Goal: Information Seeking & Learning: Learn about a topic

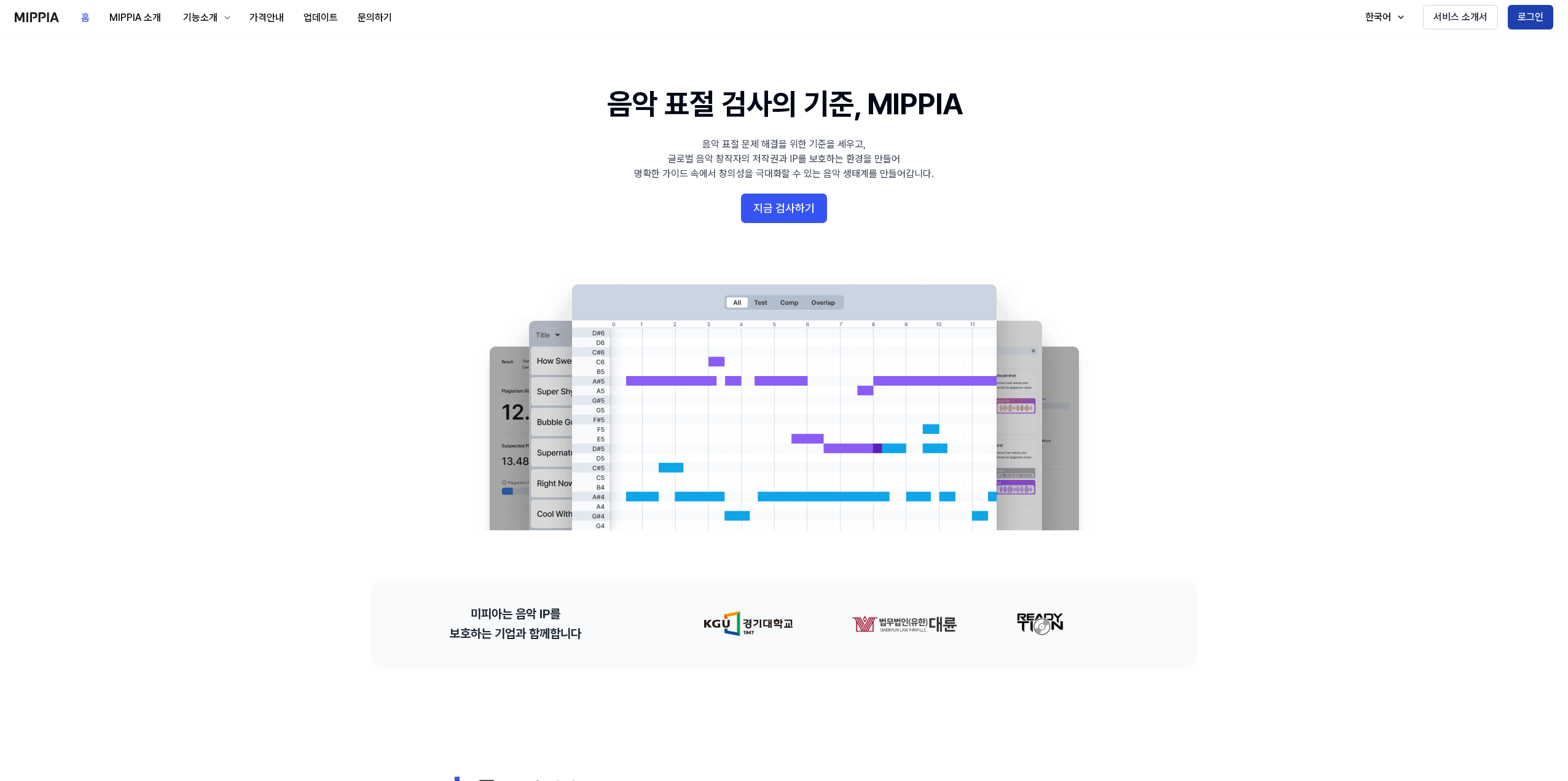
click at [1526, 18] on button "로그인" at bounding box center [1530, 17] width 45 height 25
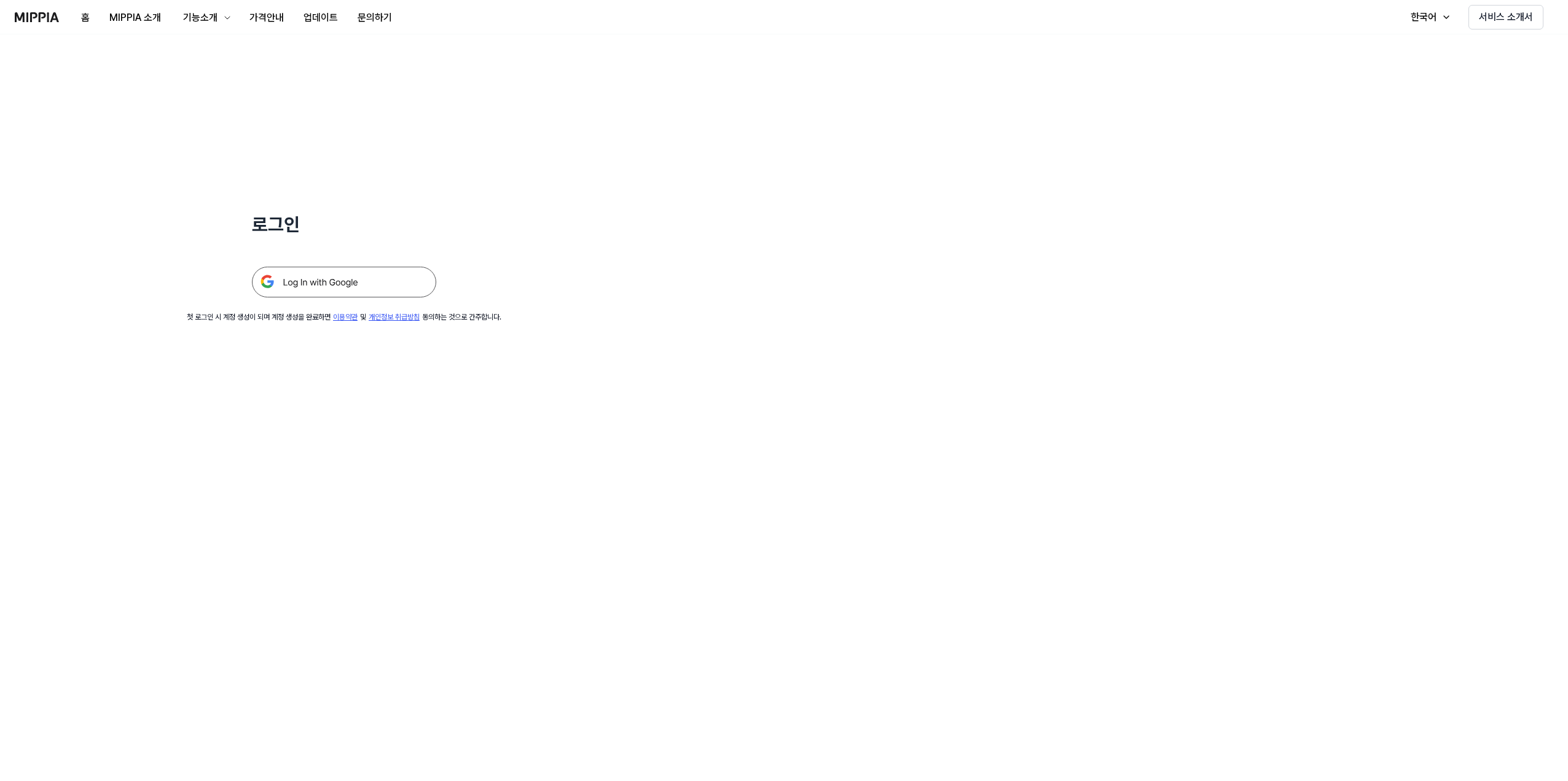
click at [346, 283] on img at bounding box center [344, 282] width 184 height 31
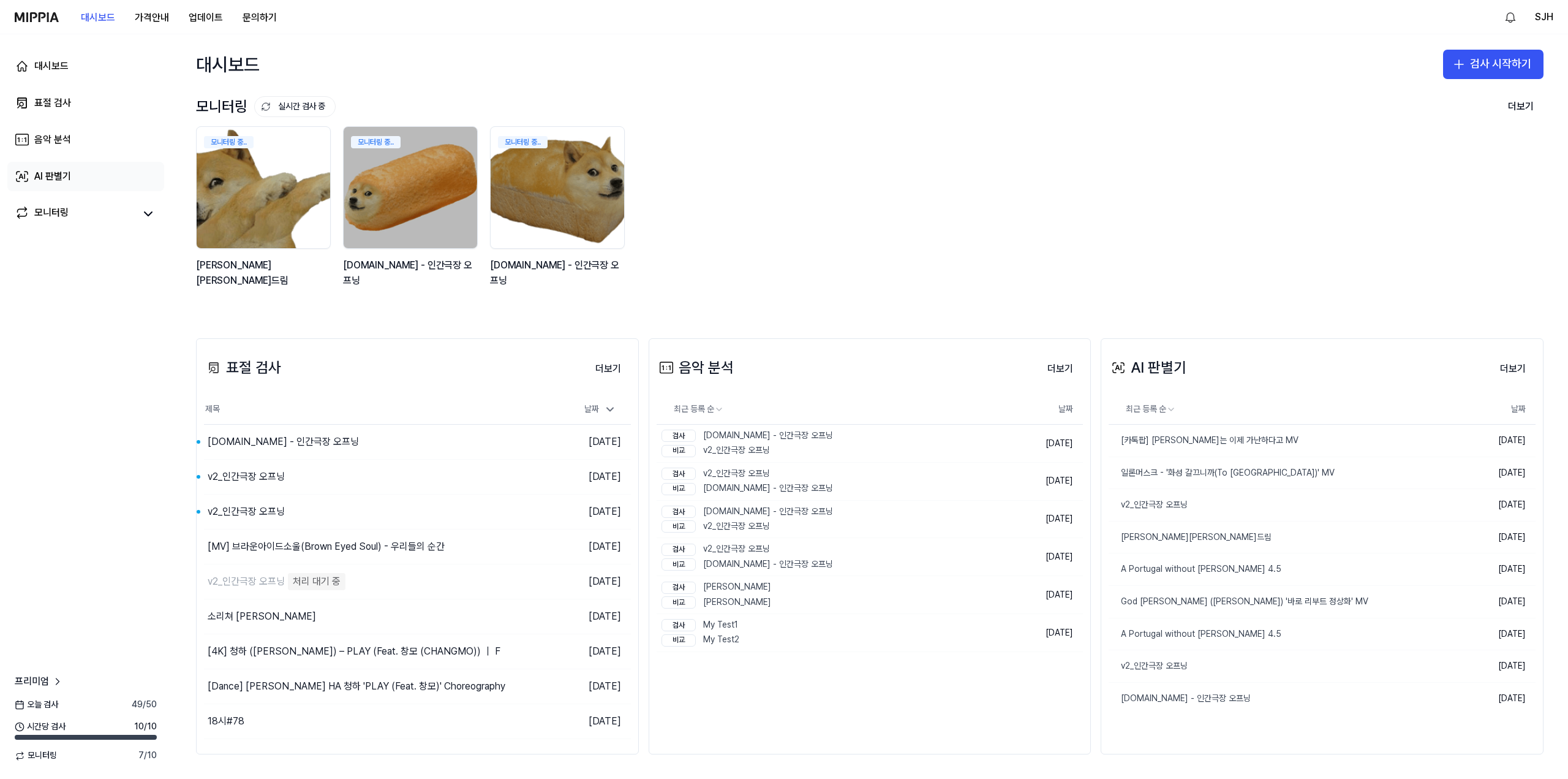
click at [70, 182] on div "AI 판별기" at bounding box center [53, 176] width 37 height 14
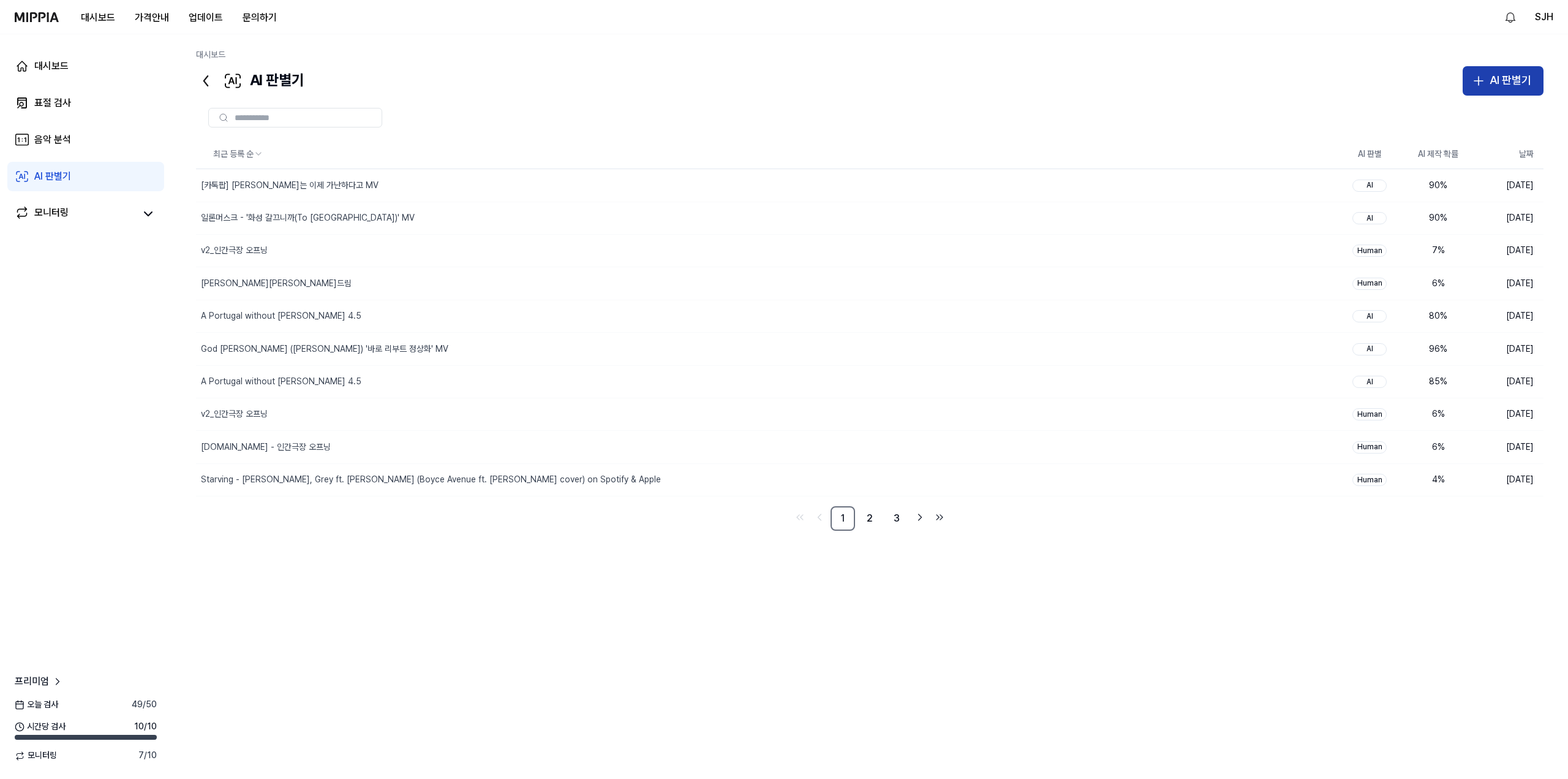
click at [1485, 83] on icon "button" at bounding box center [1478, 80] width 14 height 14
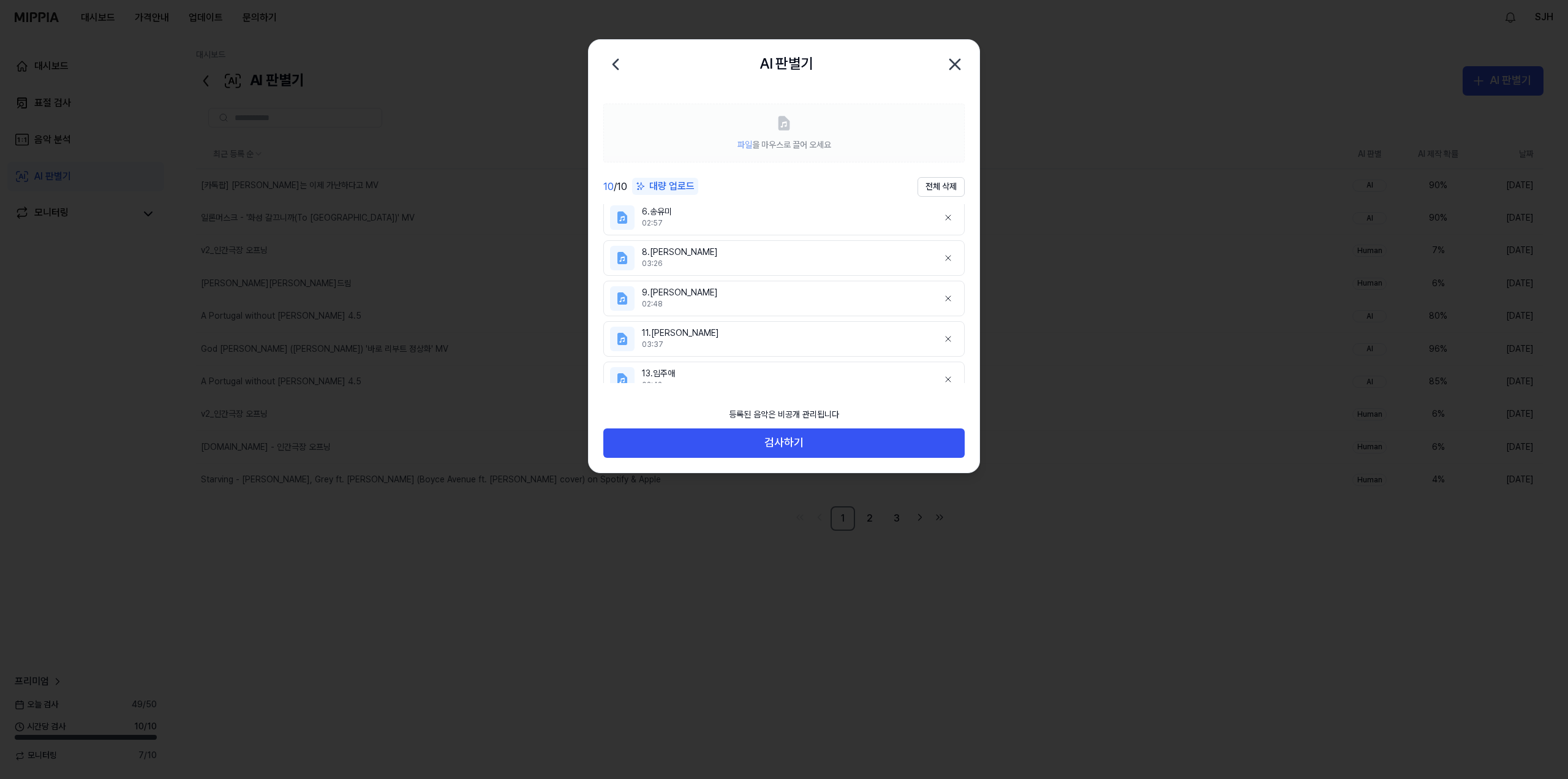
scroll to position [221, 0]
click at [953, 66] on icon "button" at bounding box center [955, 65] width 10 height 10
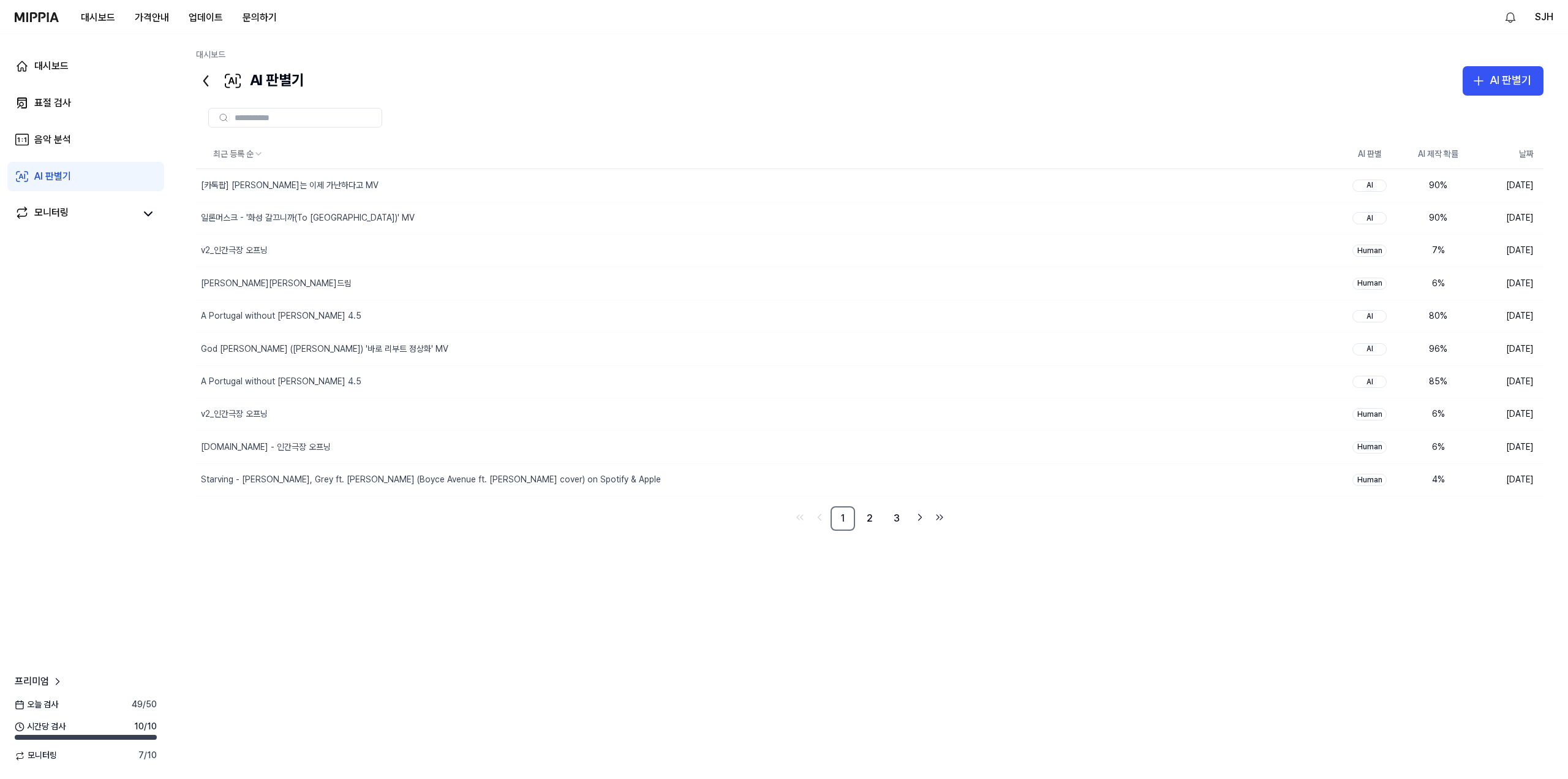
click at [497, 55] on div "대시보드" at bounding box center [870, 57] width 1347 height 17
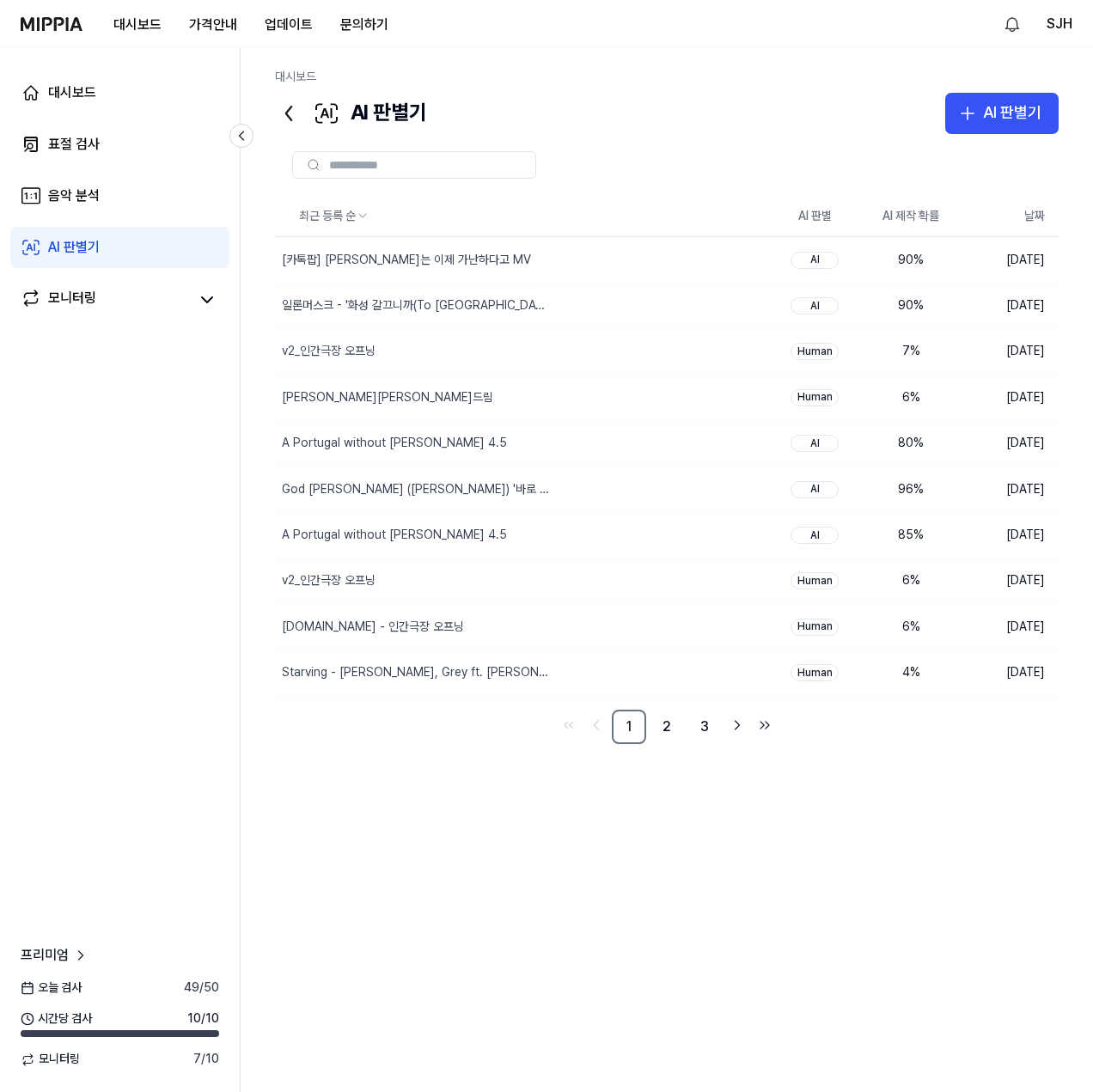
click at [777, 874] on div "최근 등록 순 AI 판별 AI 제작 확률 날짜 [카톡팝] 카카오는 이제 가난하다고 MV 삭제 AI 90 % 2025.10.15. 일론머스크 -…" at bounding box center [667, 550] width 783 height 710
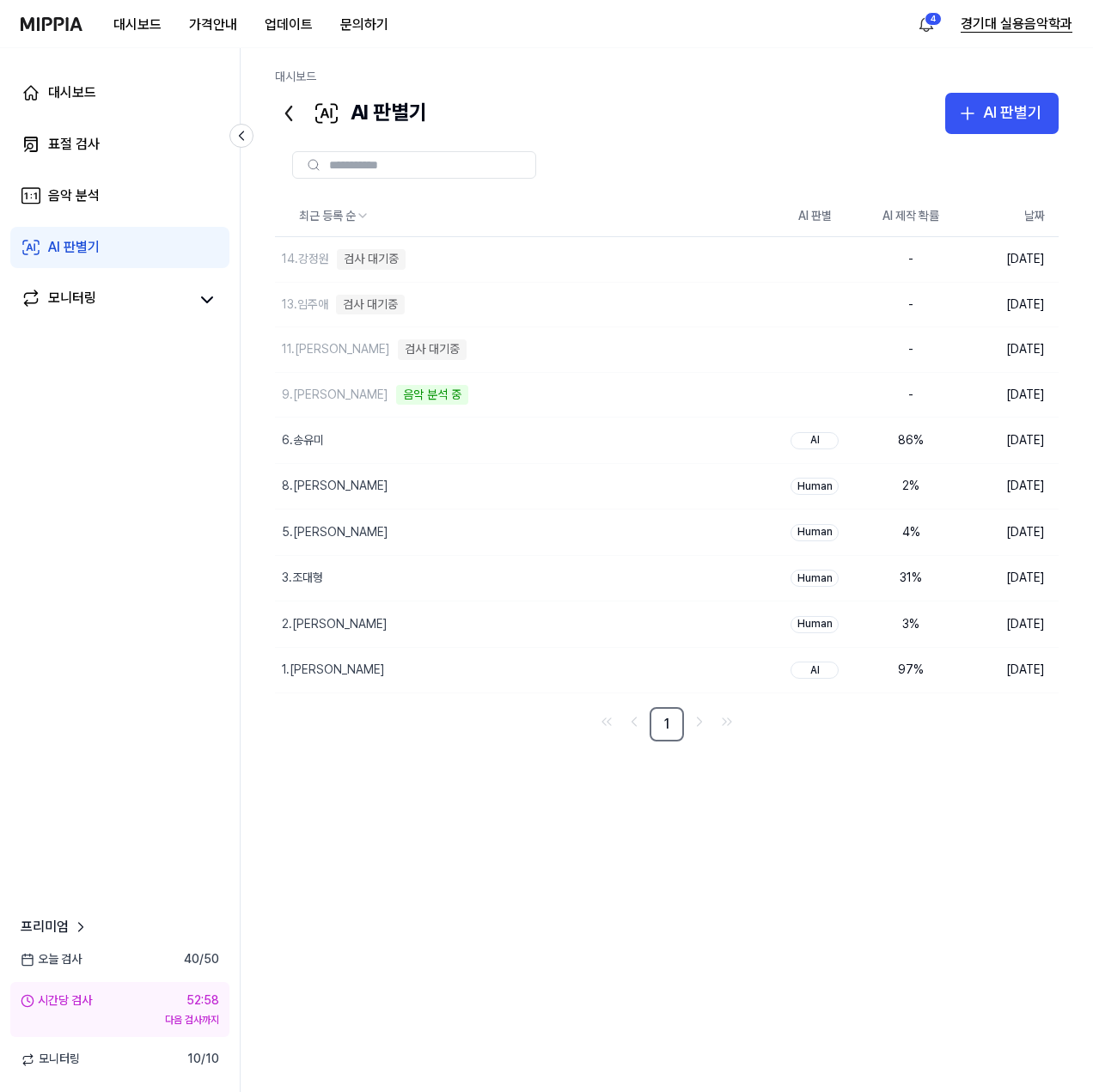
click at [1044, 25] on button "경기대 실용음악학과" at bounding box center [1016, 24] width 112 height 20
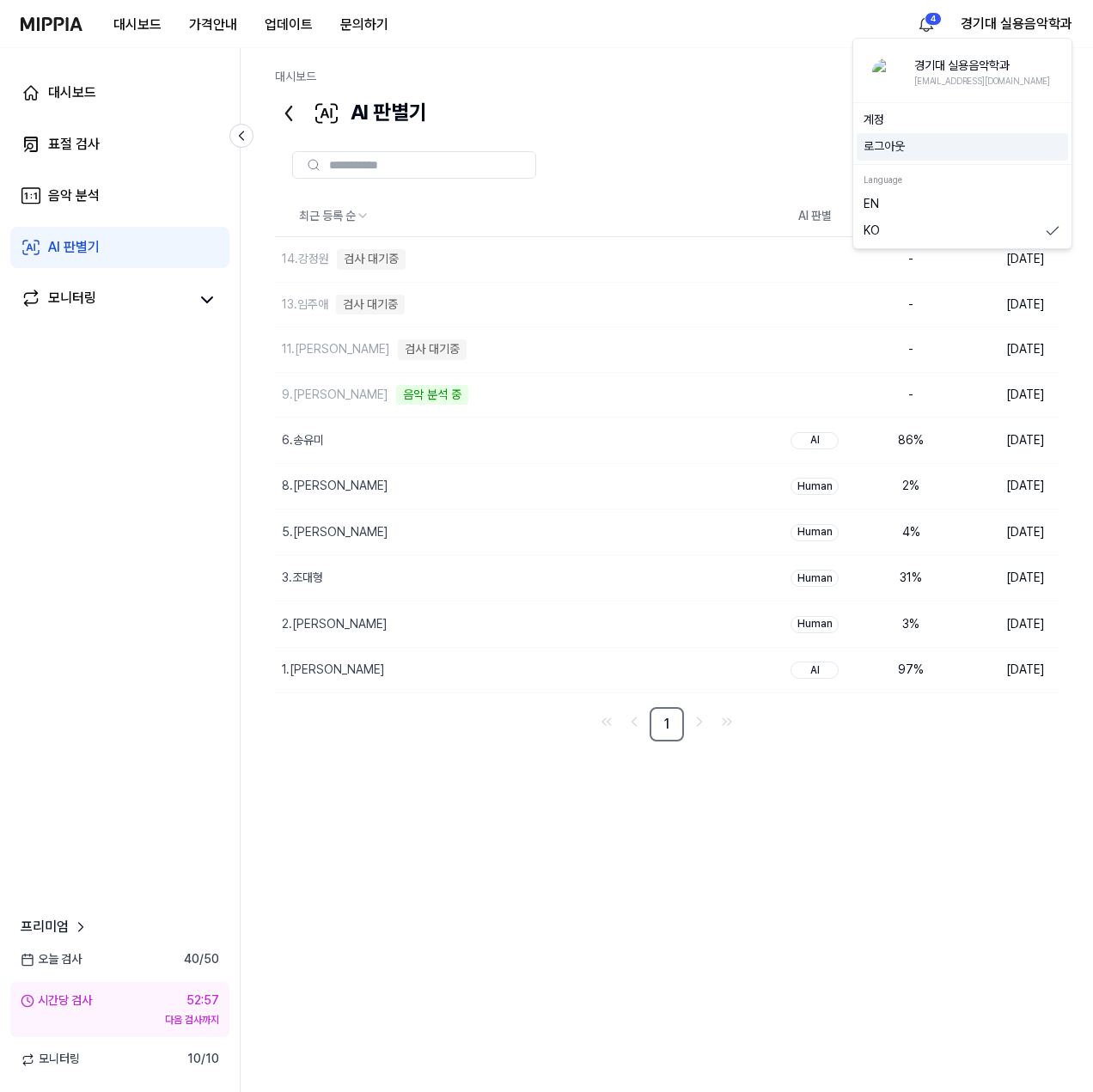
click at [900, 153] on button "로그아웃" at bounding box center [962, 147] width 198 height 18
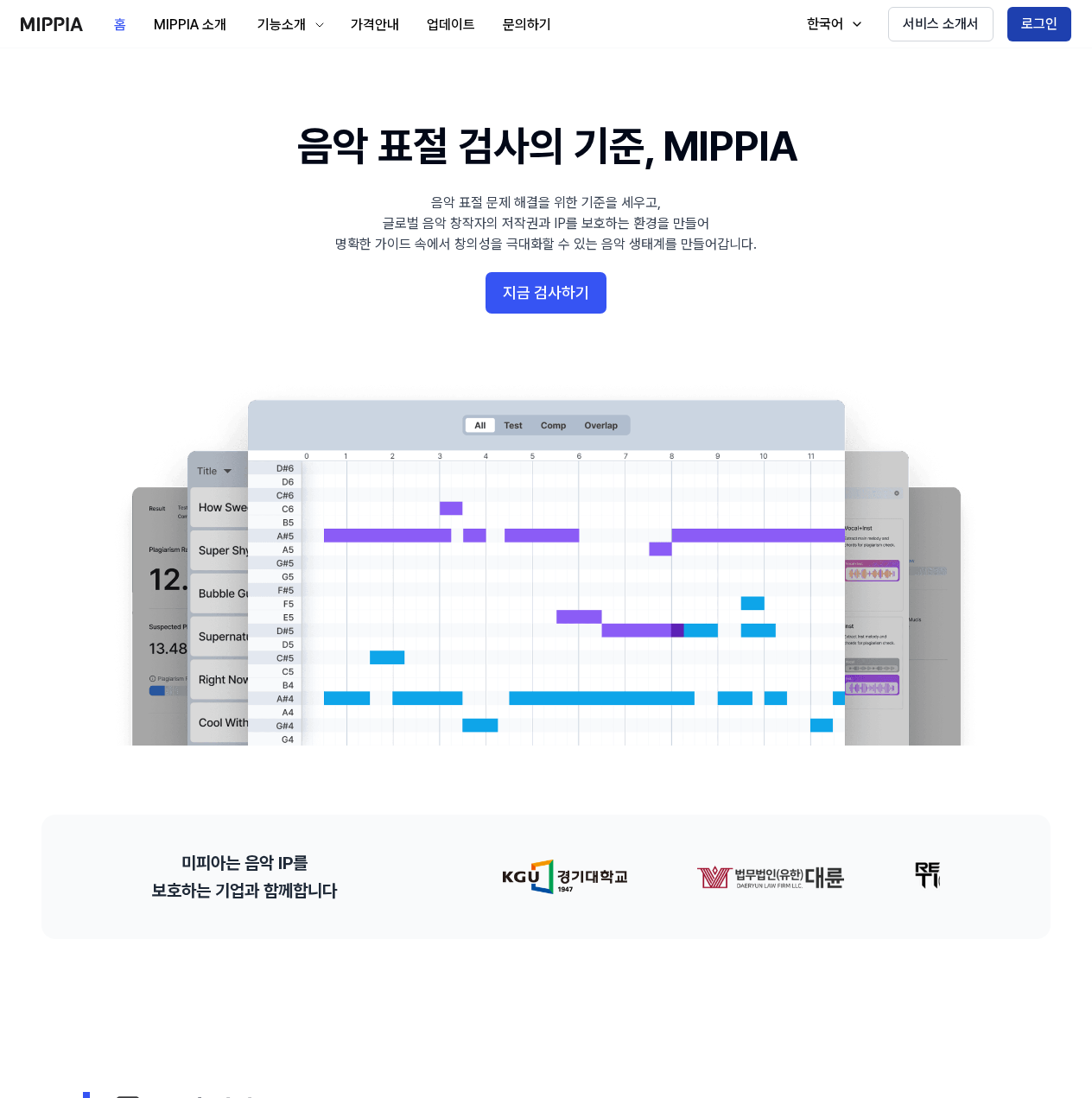
click at [1035, 27] on button "로그인" at bounding box center [1039, 24] width 64 height 34
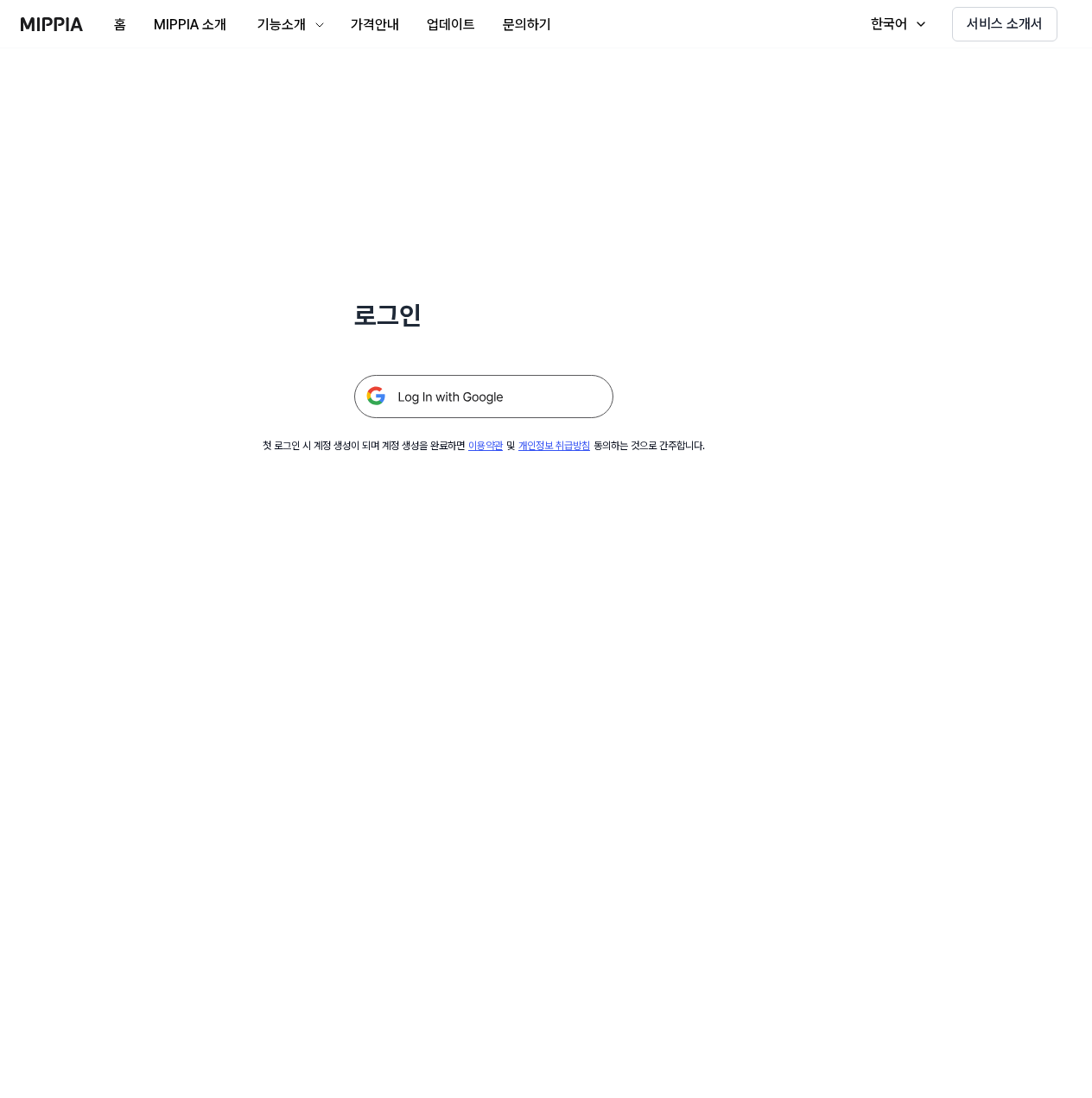
click at [551, 374] on div at bounding box center [484, 376] width 259 height 85
click at [542, 391] on img at bounding box center [484, 396] width 259 height 43
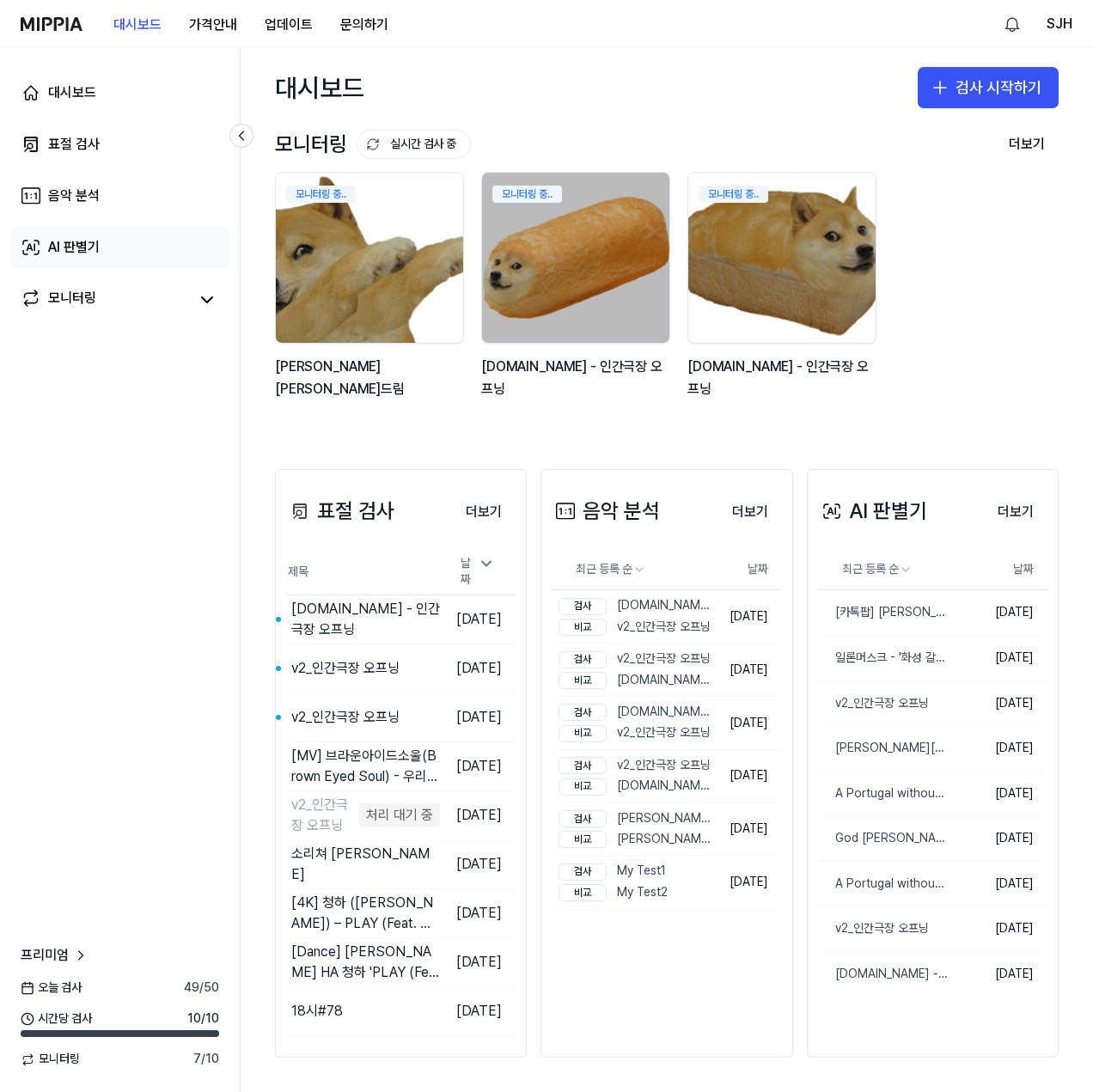
click at [77, 250] on div "AI 판별기" at bounding box center [74, 247] width 52 height 20
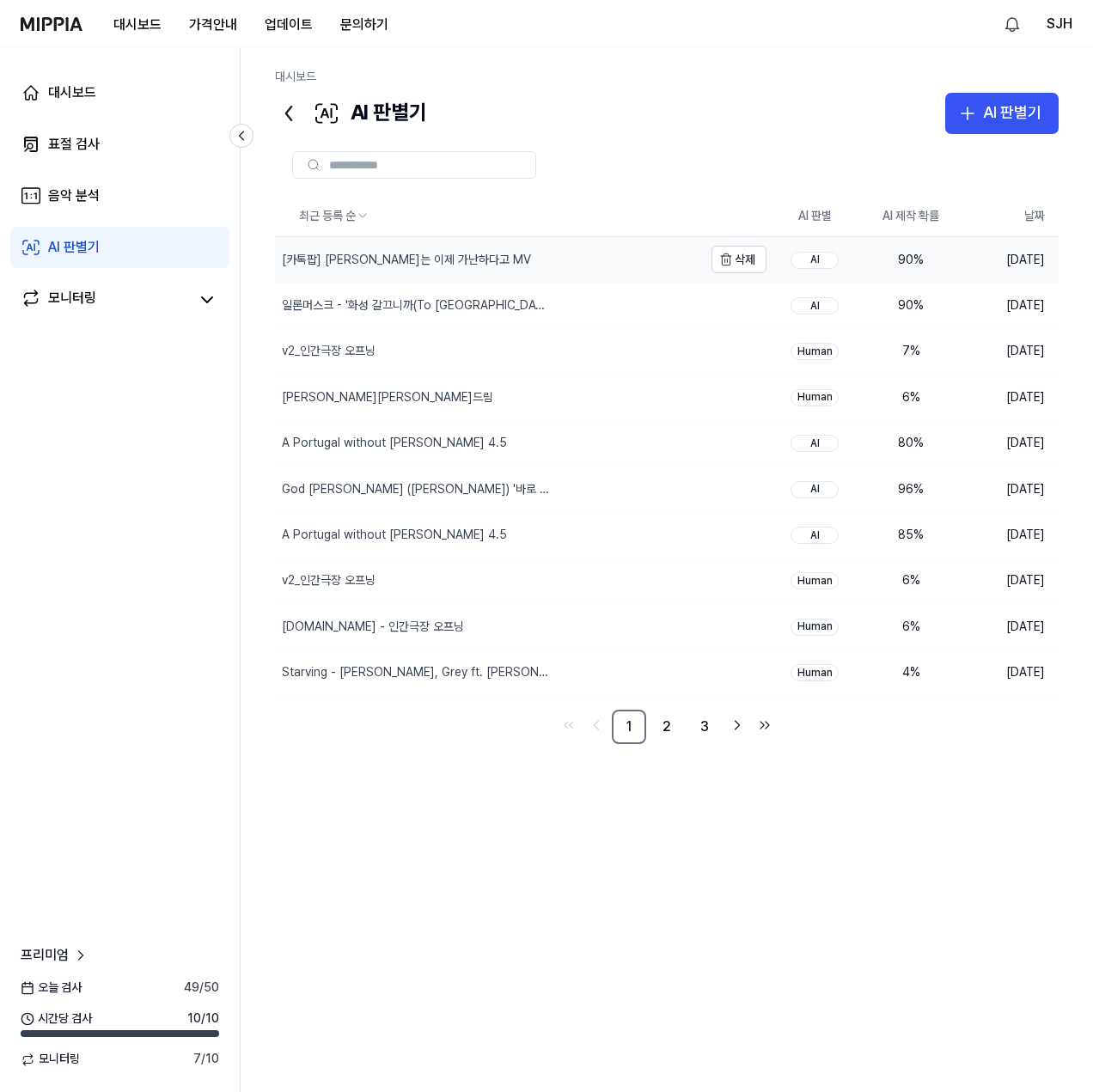
click at [463, 273] on div "[카톡팝] 카카오는 이제 가난하다고 MV" at bounding box center [489, 259] width 428 height 45
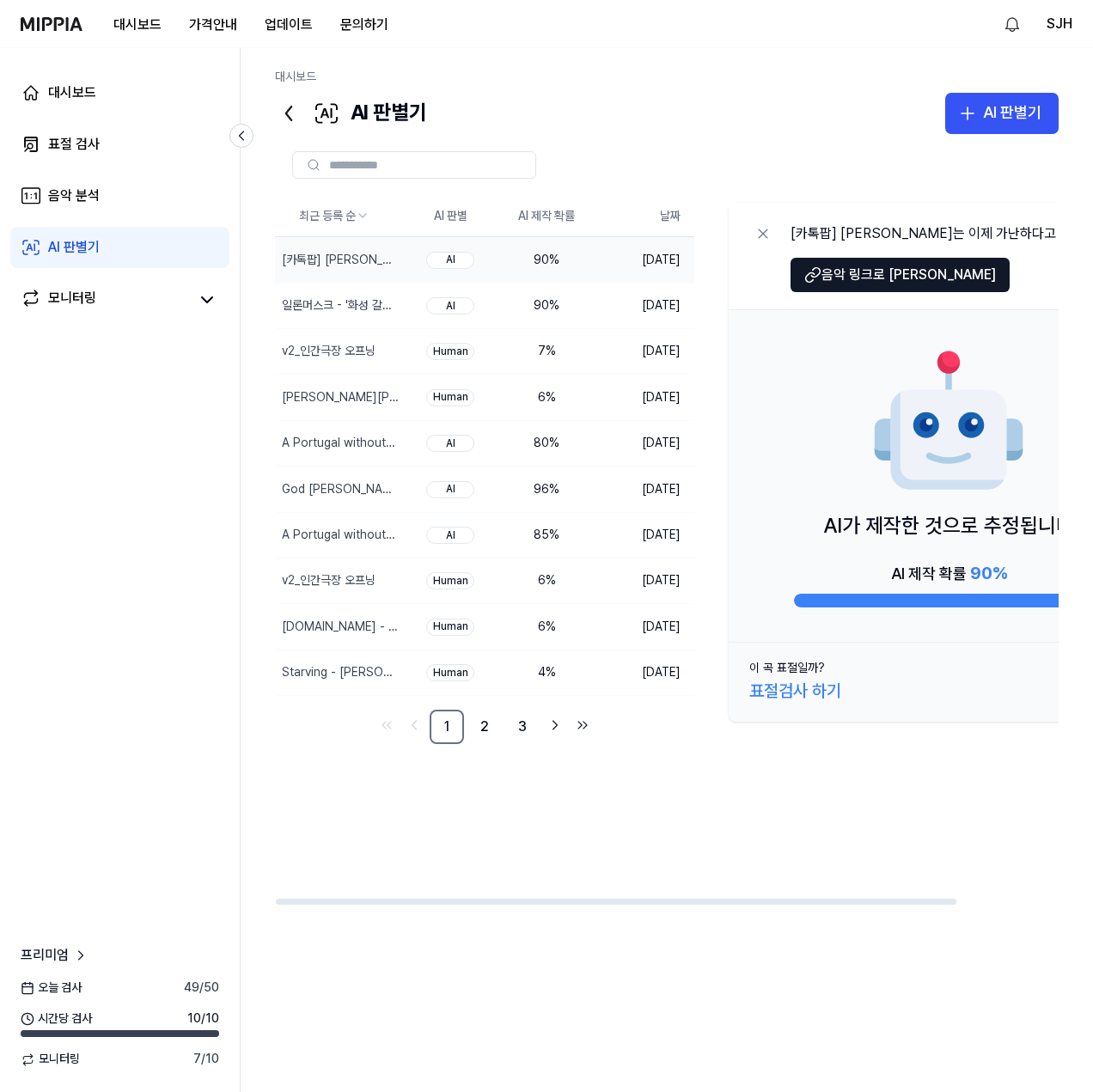
click at [567, 265] on div "90 %" at bounding box center [546, 260] width 69 height 18
click at [123, 252] on link "AI 판별기" at bounding box center [120, 247] width 219 height 41
click at [962, 119] on icon "button" at bounding box center [966, 113] width 20 height 20
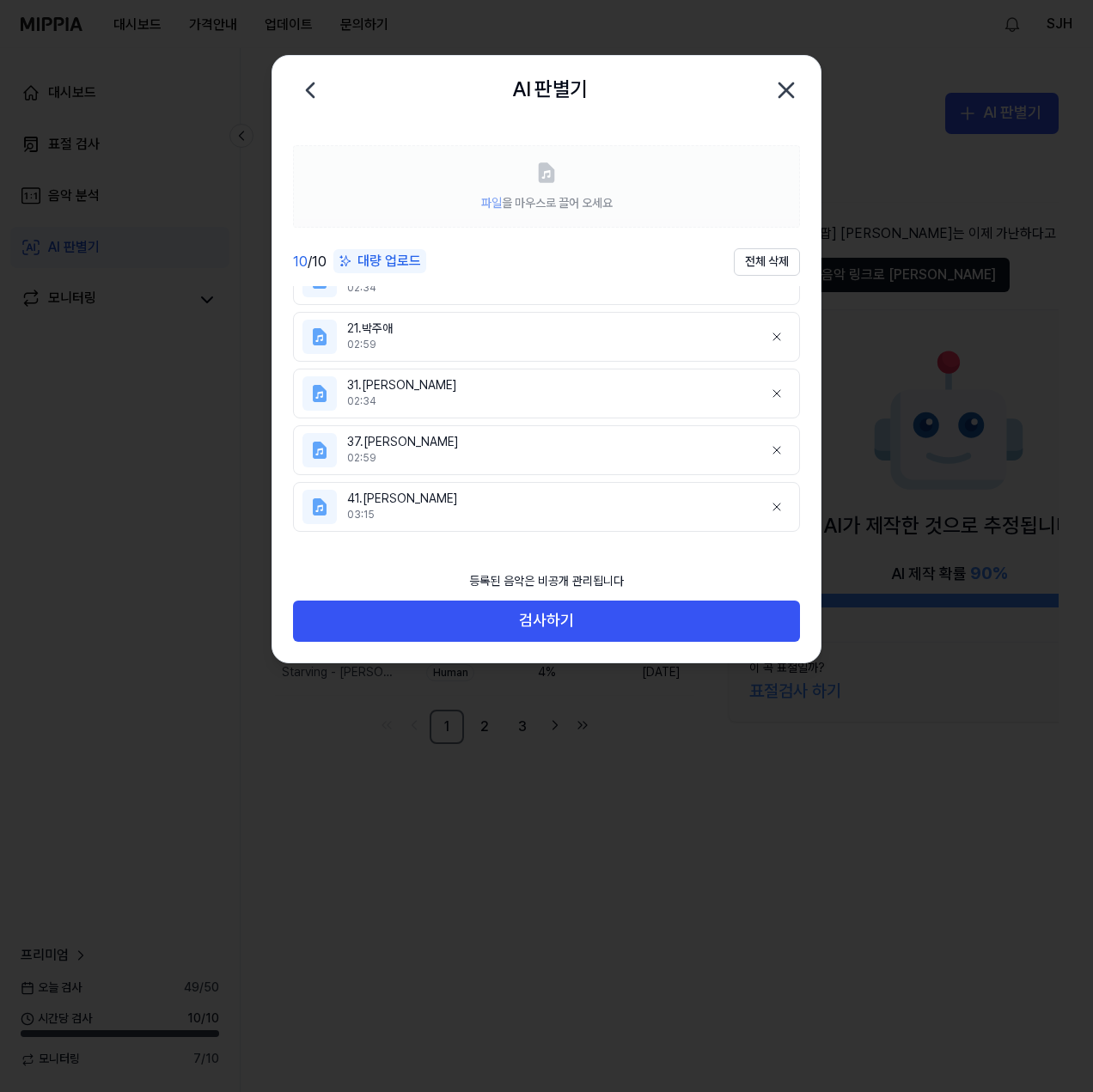
scroll to position [309, 0]
click at [785, 99] on icon "button" at bounding box center [785, 90] width 27 height 27
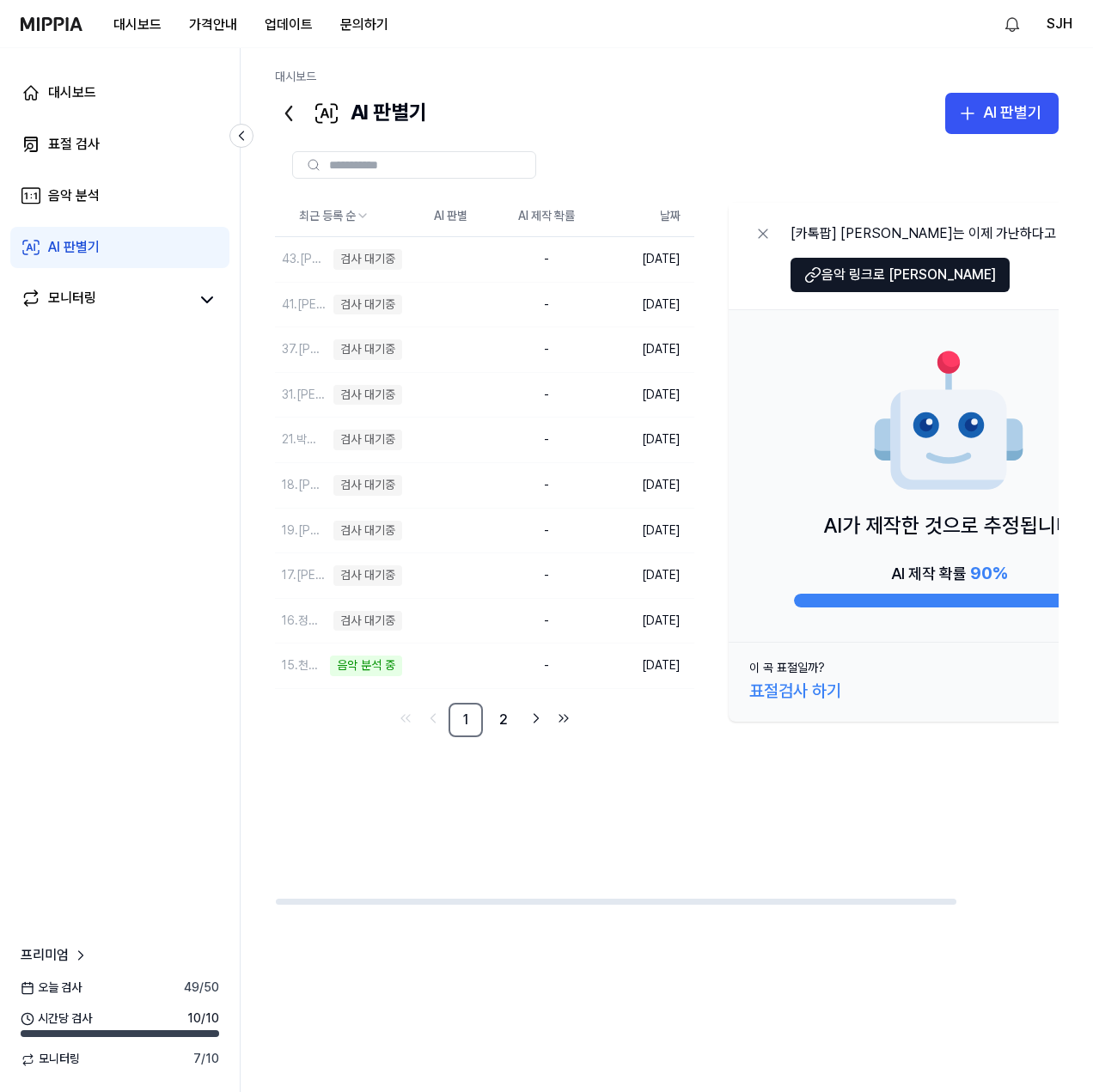
click at [759, 870] on div "[카톡팝] 카카오는 이제 가난하다고 MV 음악 링크로 이동 AI가 제작한 것으로 추정됩니다 AI 제작 확률 90 % 이 곡 표절일까? 표절검사…" at bounding box center [951, 547] width 447 height 703
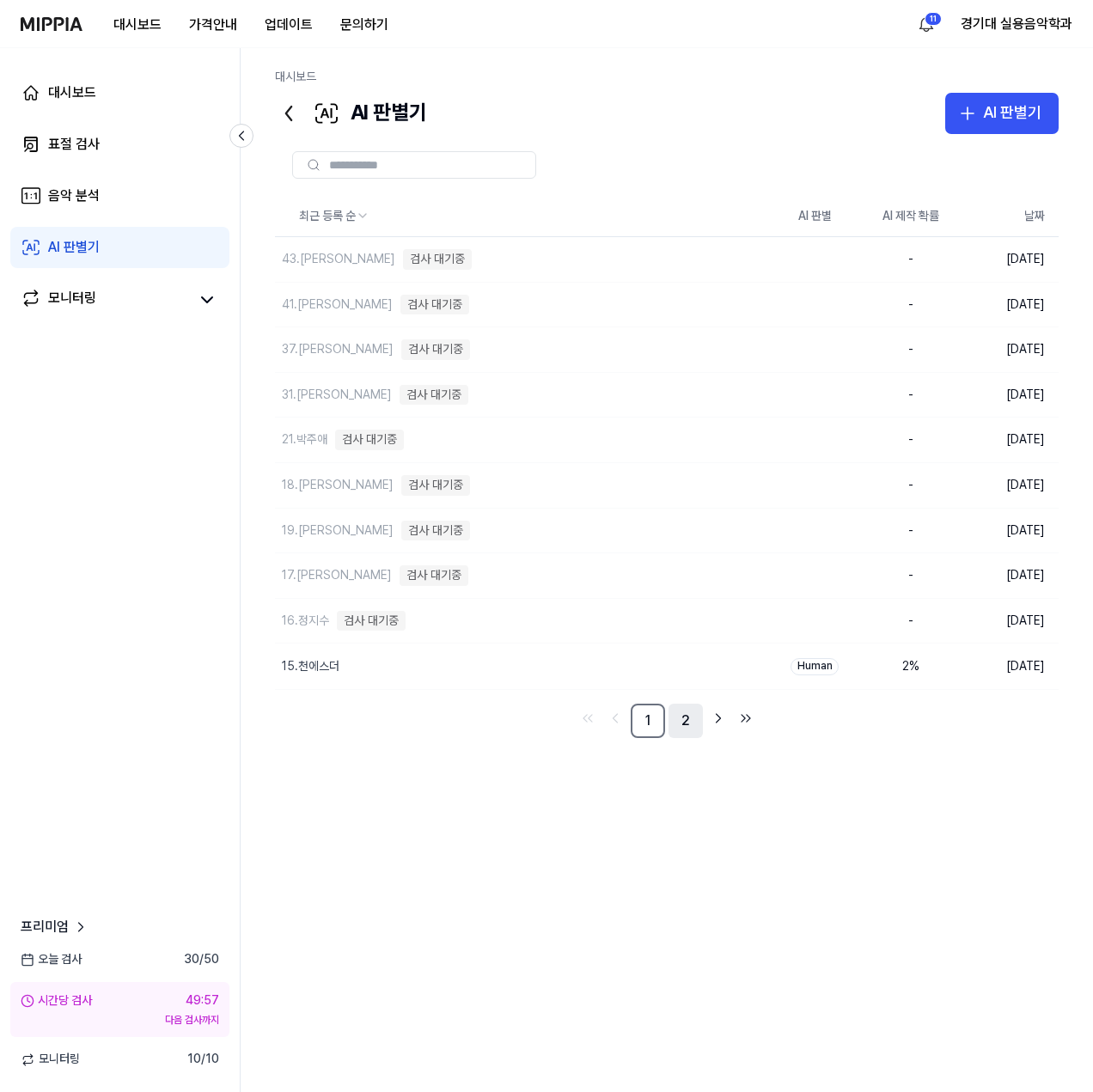
click at [668, 723] on link "2" at bounding box center [685, 720] width 34 height 34
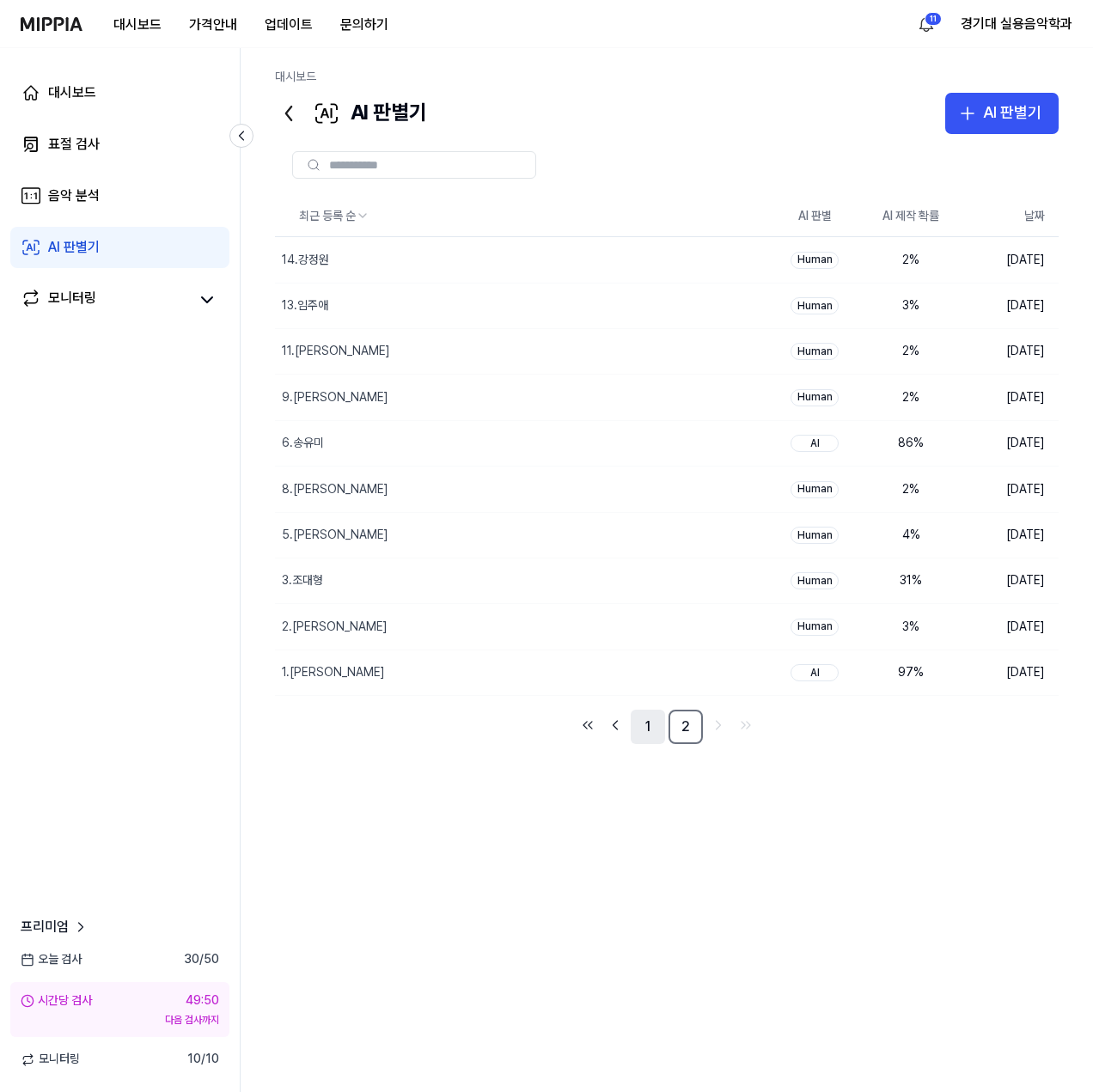
click at [651, 735] on link "1" at bounding box center [647, 726] width 34 height 34
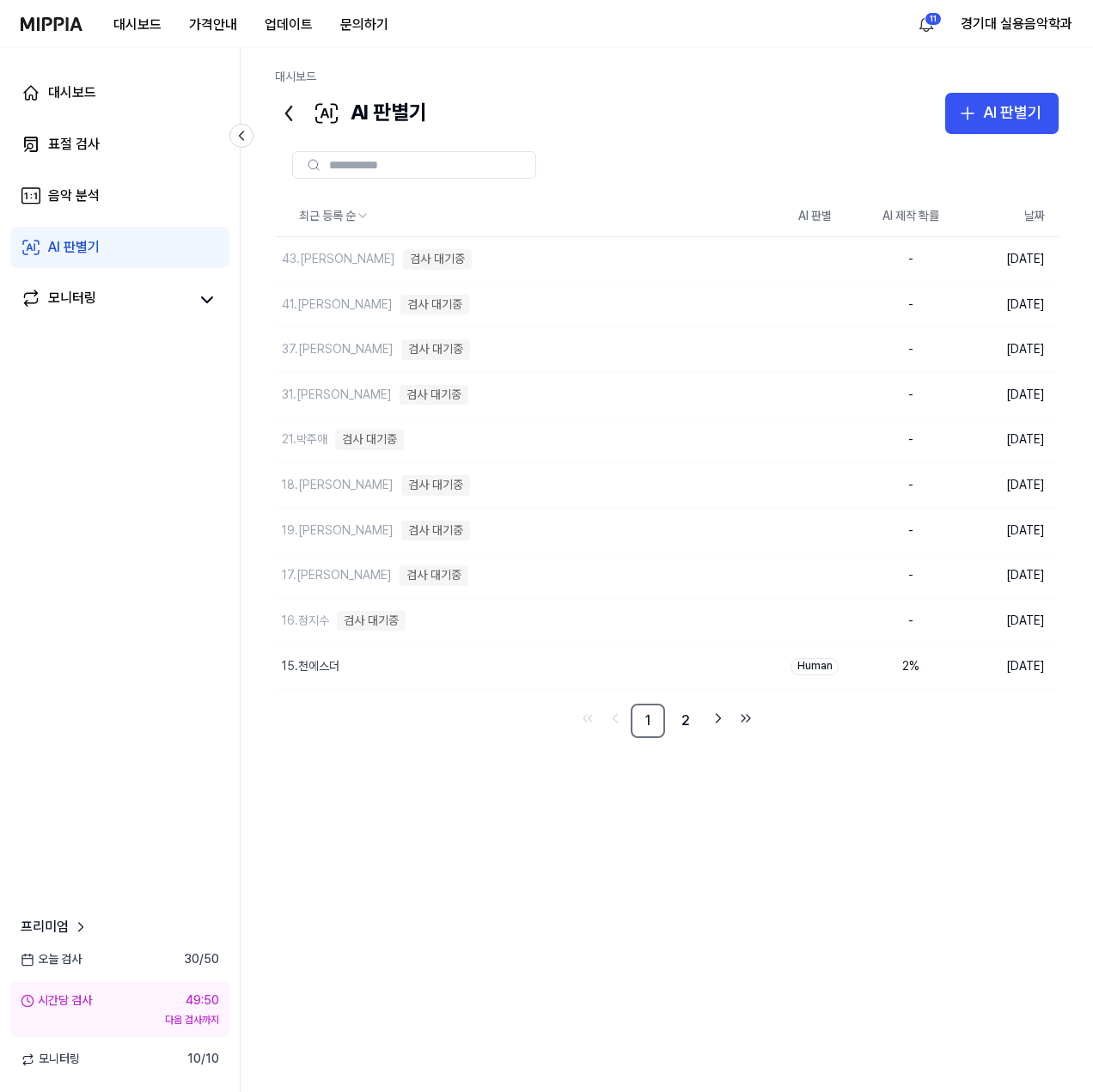
click at [677, 739] on div "최근 등록 순 AI 판별 AI 제작 확률 날짜 43.최동혁 검사 대기중 삭제 - 2025.10.15. 41.유채은 검사 대기중 삭제 - 202…" at bounding box center [667, 550] width 783 height 710
click at [685, 727] on link "2" at bounding box center [685, 720] width 34 height 34
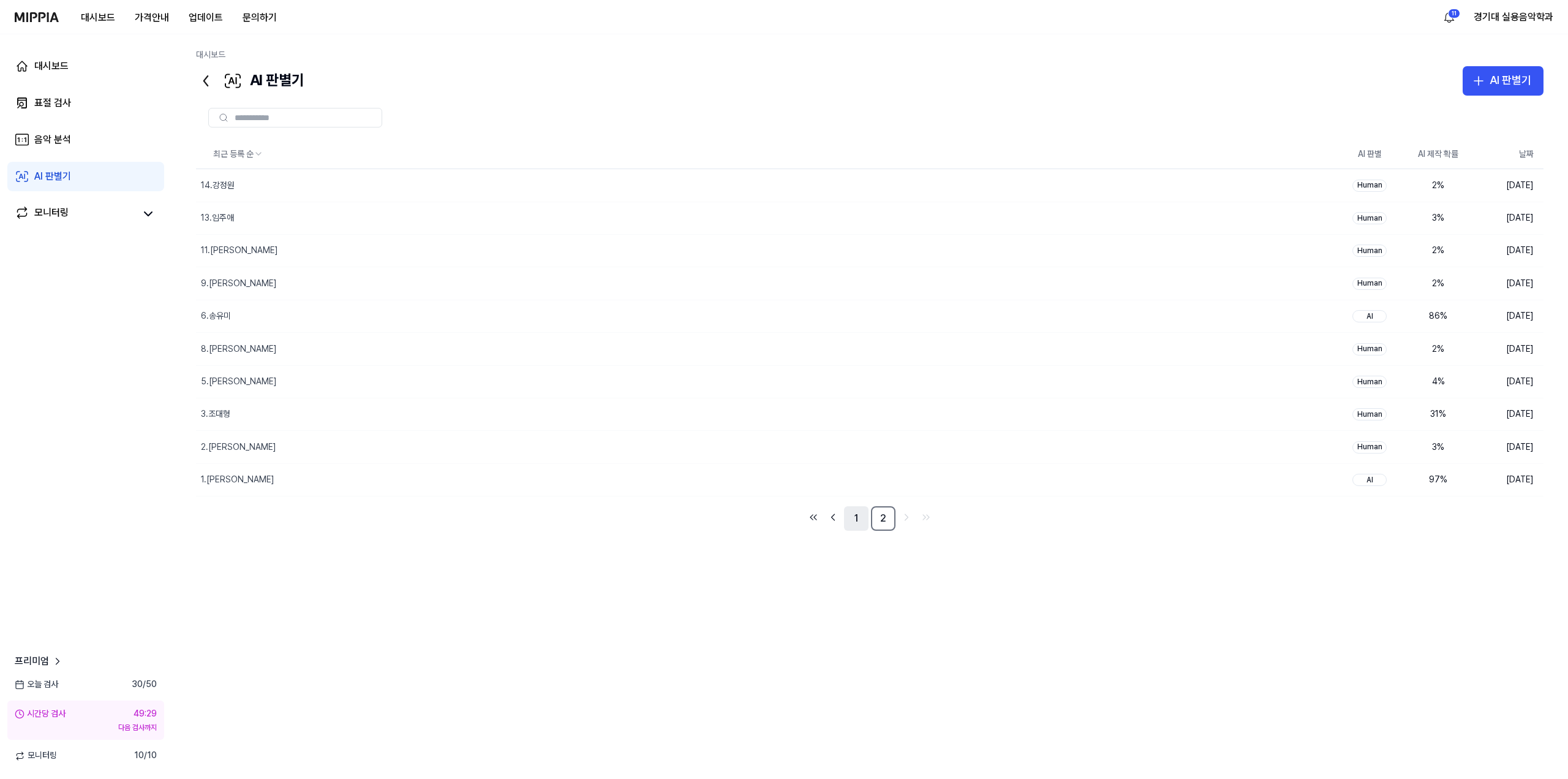
click at [779, 516] on link "1" at bounding box center [856, 518] width 24 height 24
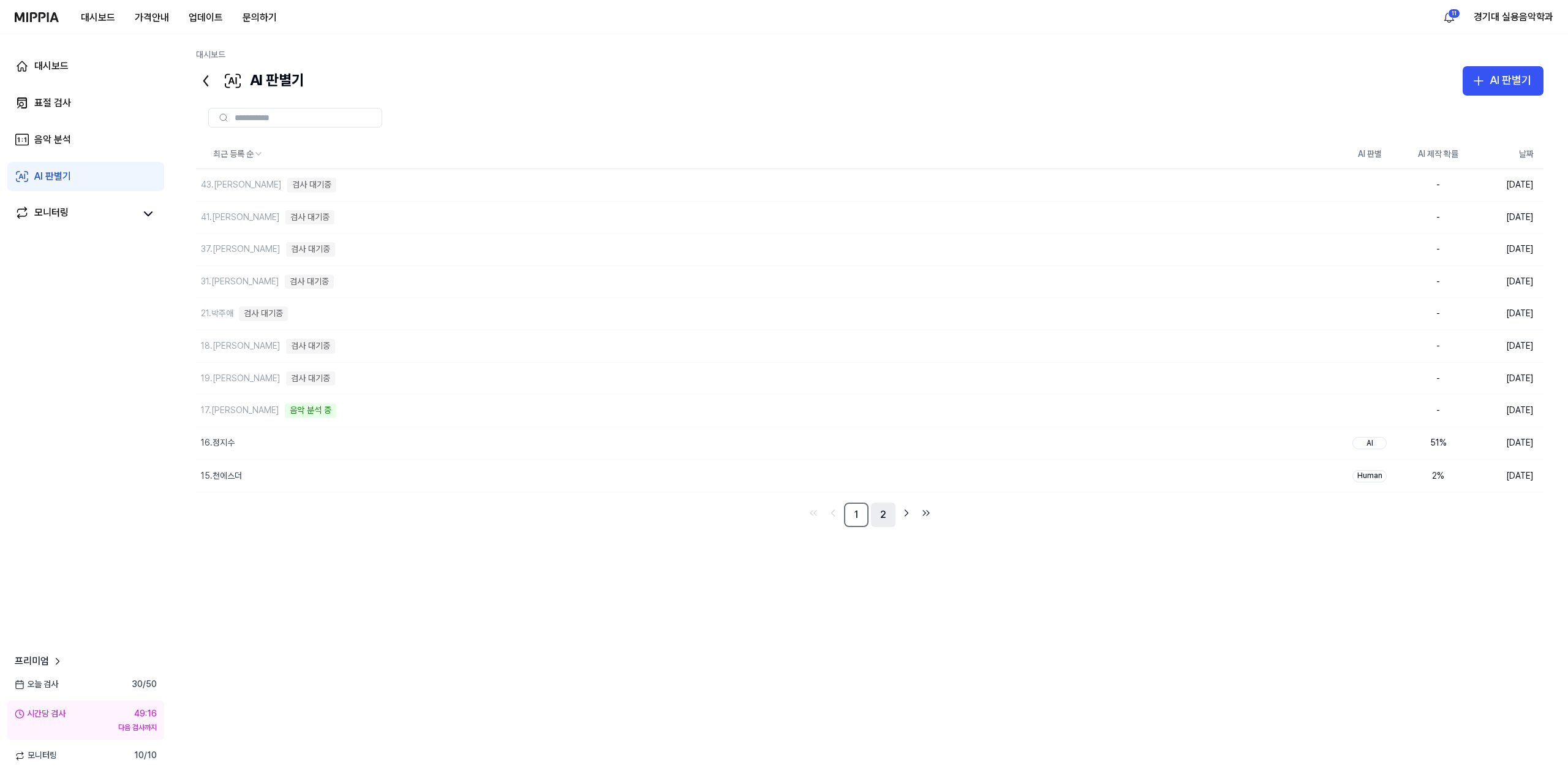
click at [779, 504] on link "2" at bounding box center [883, 514] width 24 height 24
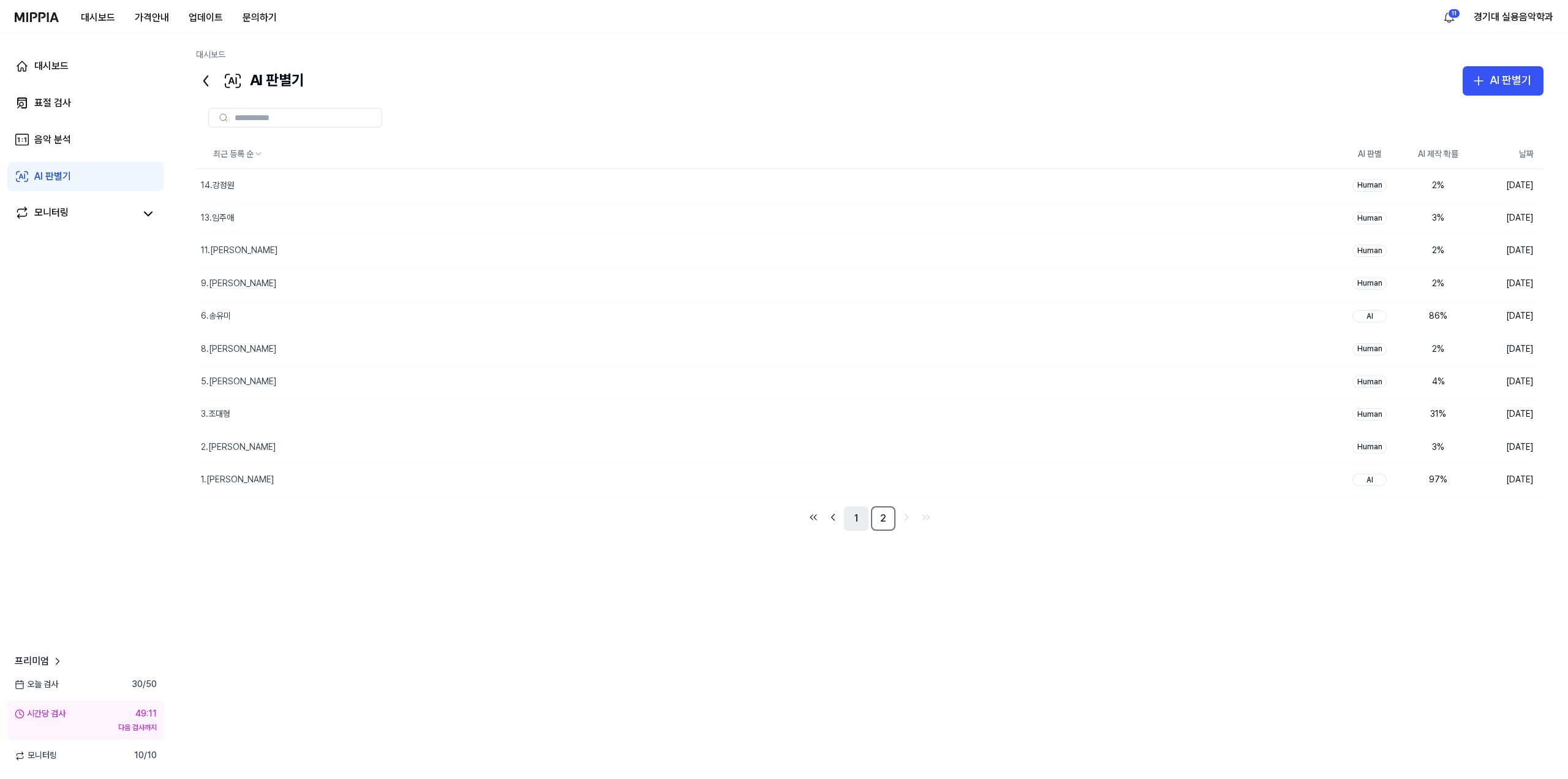
click at [779, 521] on link "1" at bounding box center [856, 518] width 24 height 24
click at [779, 667] on div "최근 등록 순 AI 판별 AI 제작 확률 날짜 43.최동혁 검사 대기중 삭제 - 2025.10.15. 41.유채은 검사 대기중 삭제 - 202…" at bounding box center [870, 437] width 1347 height 683
click at [779, 520] on link "2" at bounding box center [883, 516] width 24 height 24
click at [779, 518] on link "1" at bounding box center [856, 518] width 24 height 24
click at [779, 522] on link "2" at bounding box center [883, 516] width 24 height 24
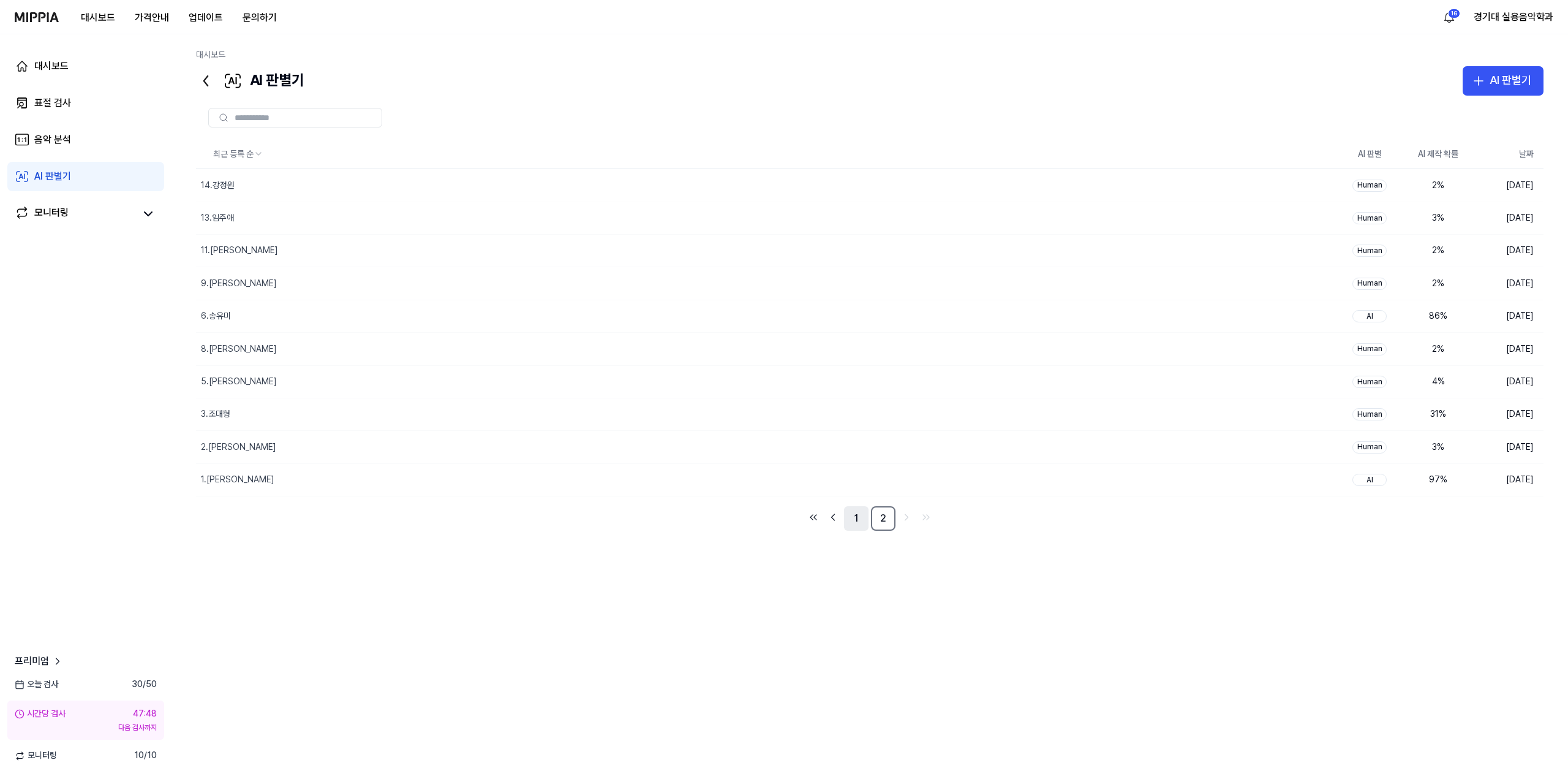
click at [779, 517] on link "1" at bounding box center [856, 518] width 24 height 24
click at [779, 518] on link "2" at bounding box center [883, 517] width 24 height 24
click at [779, 521] on link "1" at bounding box center [856, 518] width 24 height 24
click at [779, 519] on link "2" at bounding box center [883, 517] width 24 height 24
click at [779, 521] on link "1" at bounding box center [856, 518] width 24 height 24
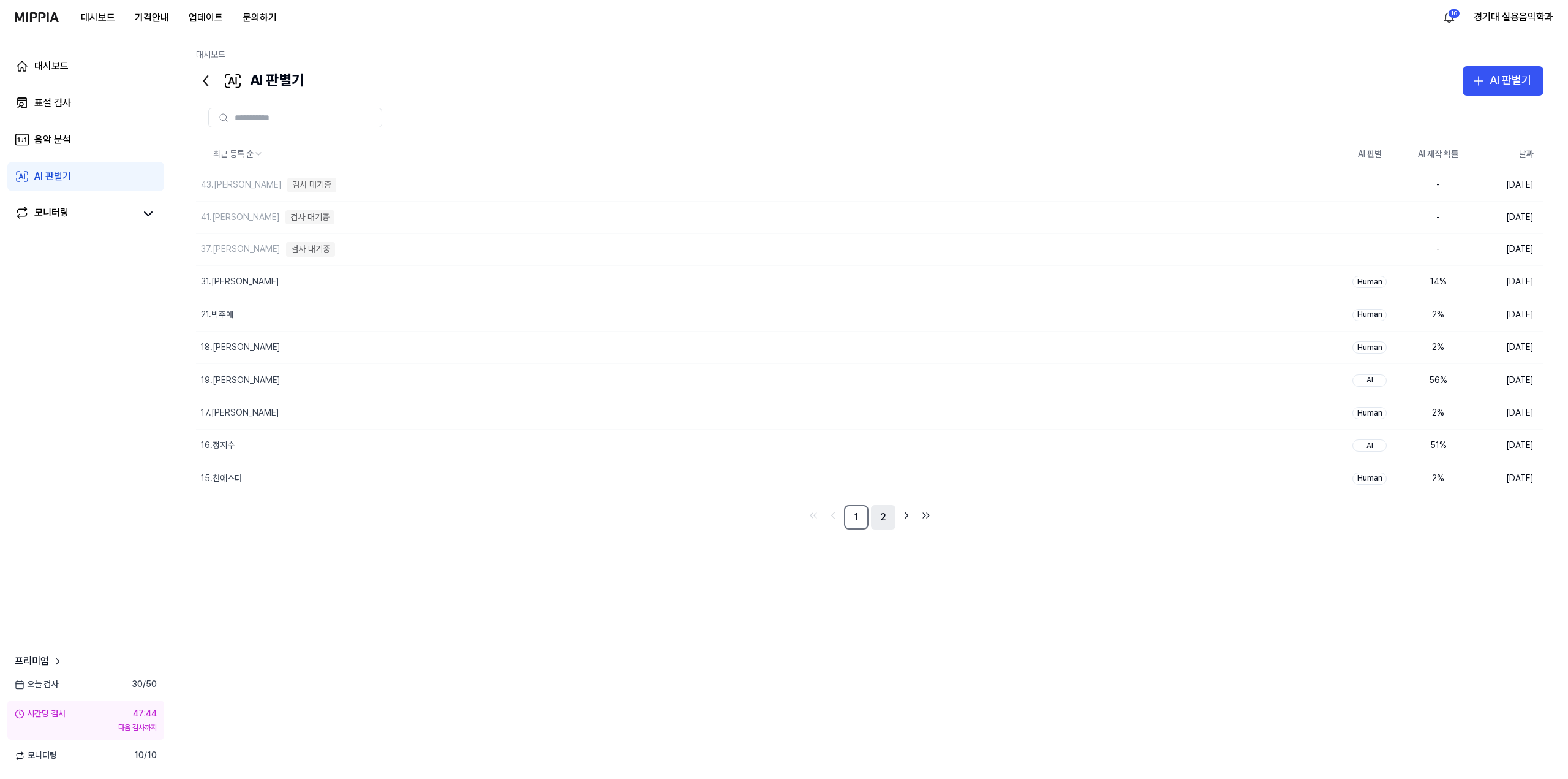
click at [779, 521] on link "2" at bounding box center [883, 517] width 24 height 24
click at [779, 521] on link "1" at bounding box center [856, 518] width 24 height 24
click at [779, 16] on button "경기대 실용음악학과" at bounding box center [1513, 17] width 80 height 14
click at [779, 105] on button "로그아웃" at bounding box center [1475, 105] width 141 height 13
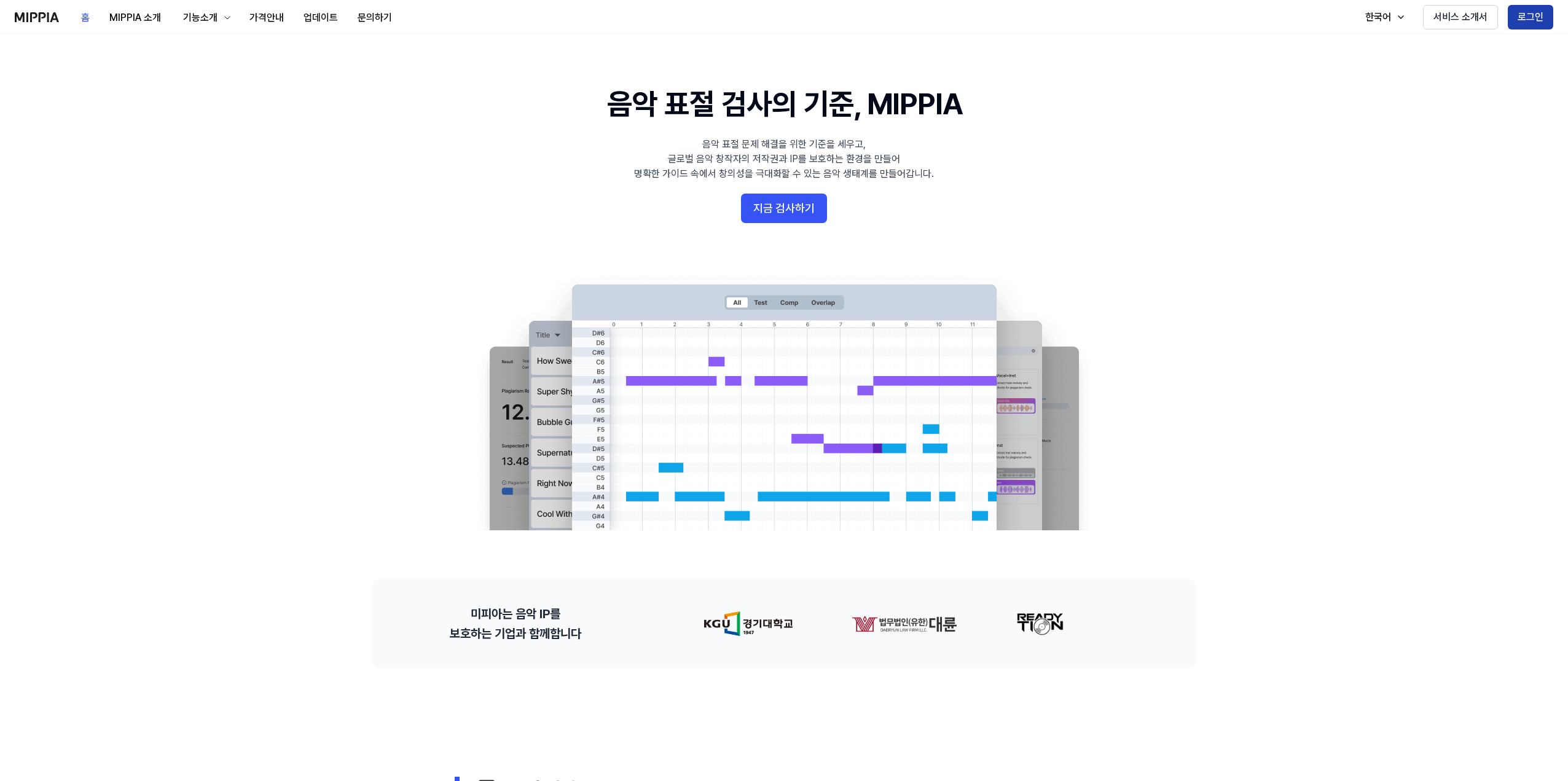
click at [1520, 28] on button "로그인" at bounding box center [1530, 17] width 45 height 25
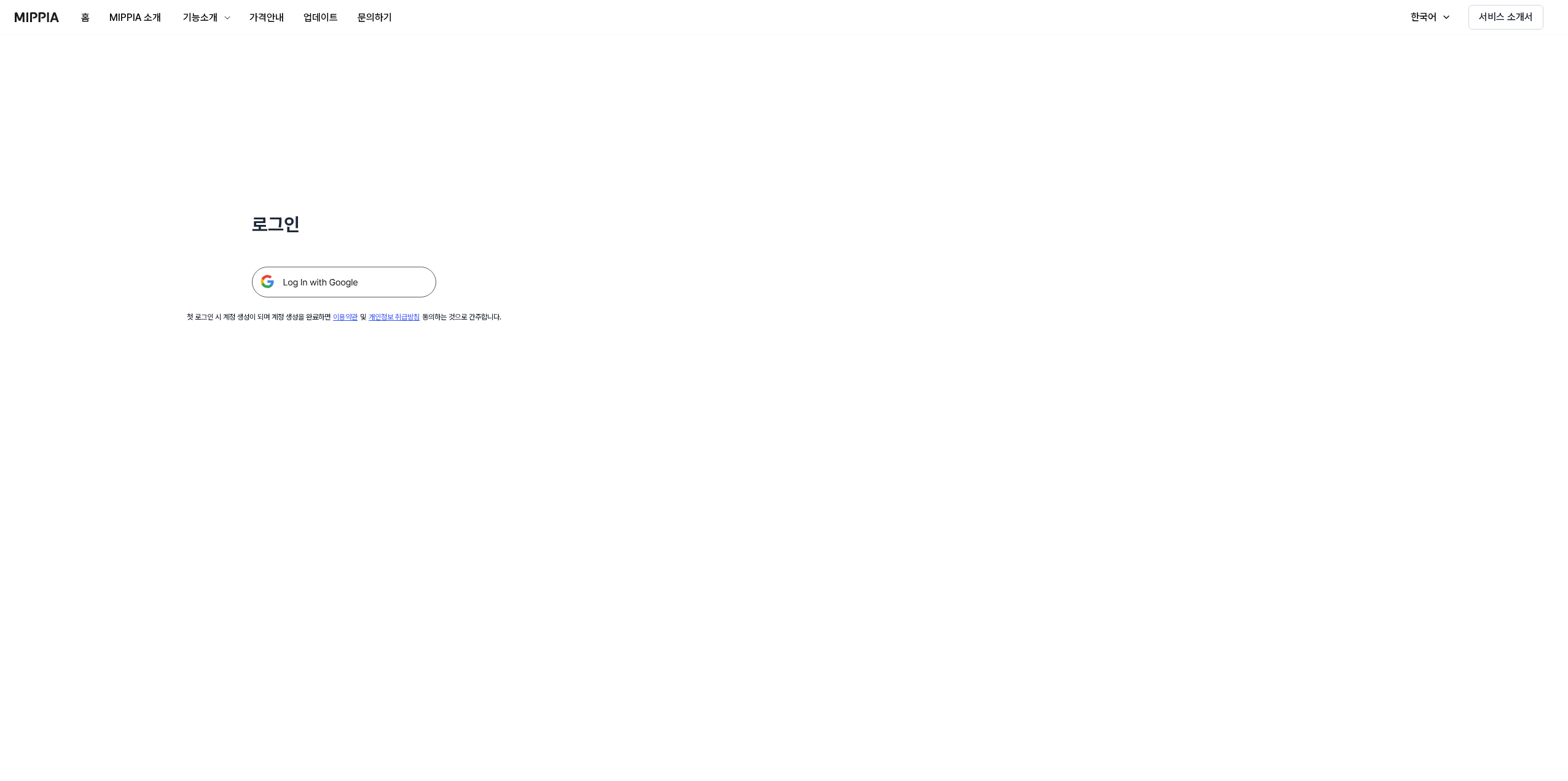
click at [357, 298] on div "로그인 첫 로그인 시 계정 생성이 되며 계정 생성을 완료하면 이용약관 및 개인정보 취급방침 동의하는 것으로 간주합니다." at bounding box center [344, 179] width 688 height 288
click at [370, 287] on img at bounding box center [344, 282] width 184 height 31
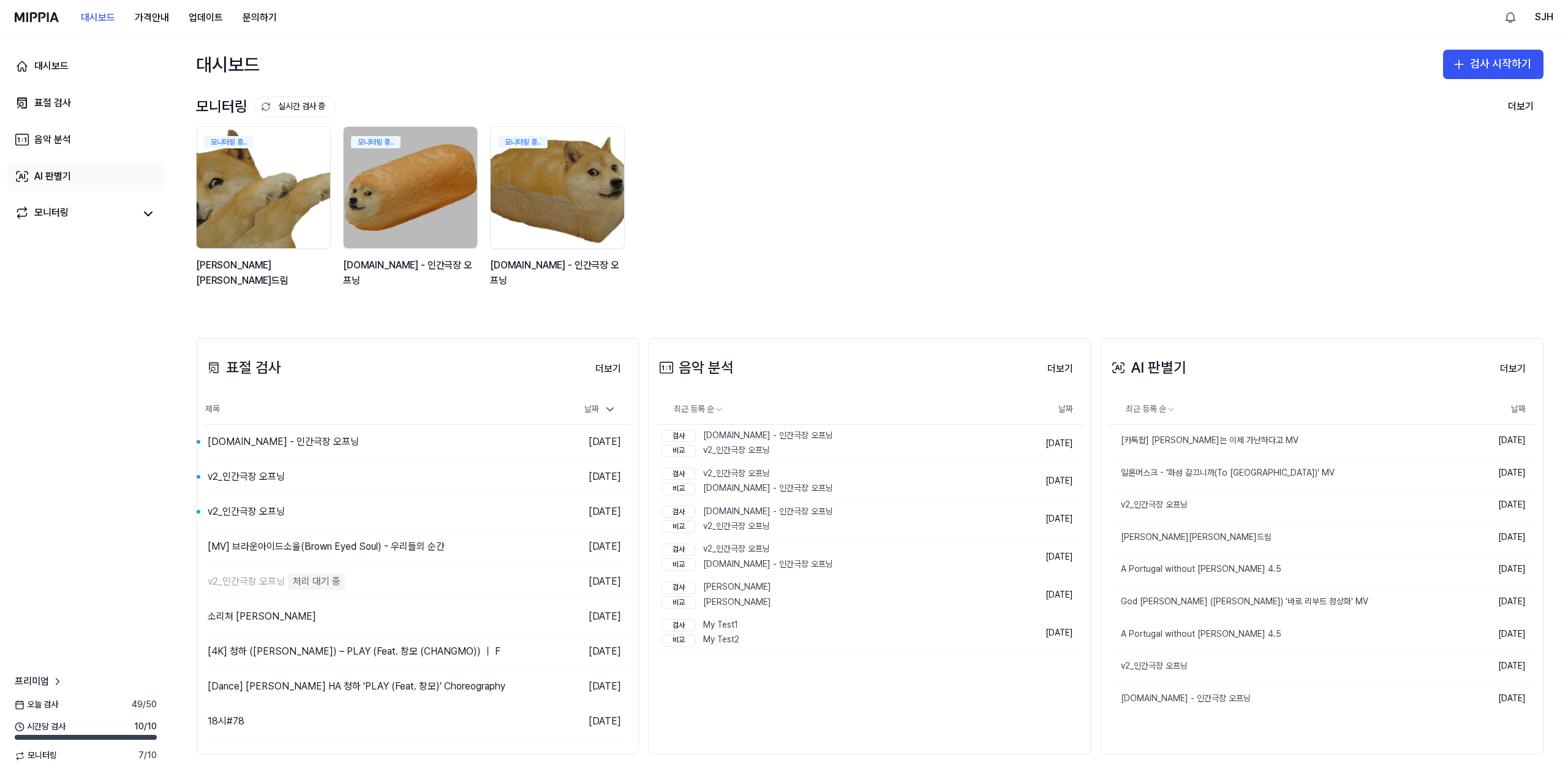
click at [85, 181] on link "AI 판별기" at bounding box center [86, 176] width 157 height 29
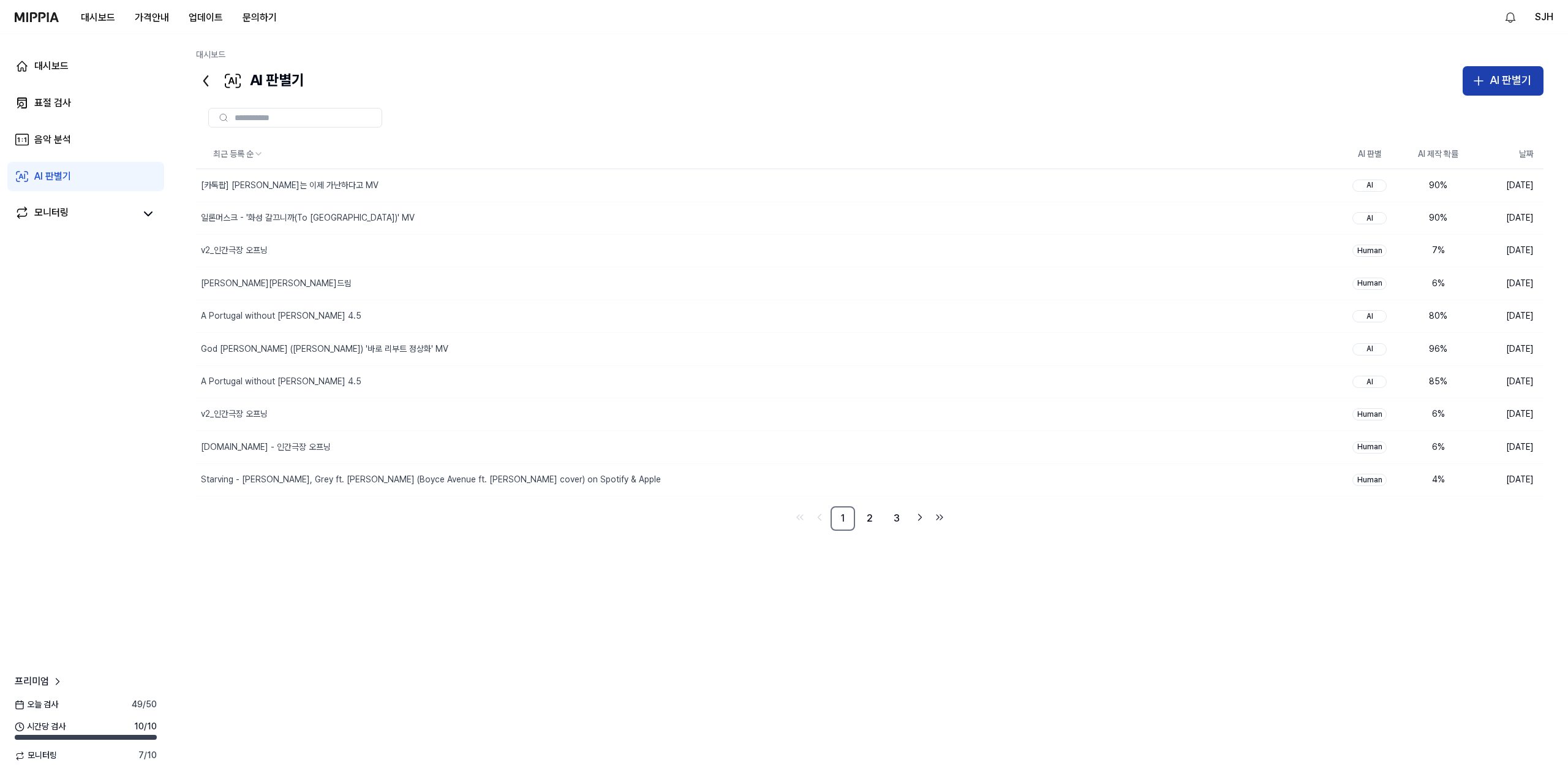
click at [1500, 80] on div "AI 판별기" at bounding box center [1510, 80] width 41 height 18
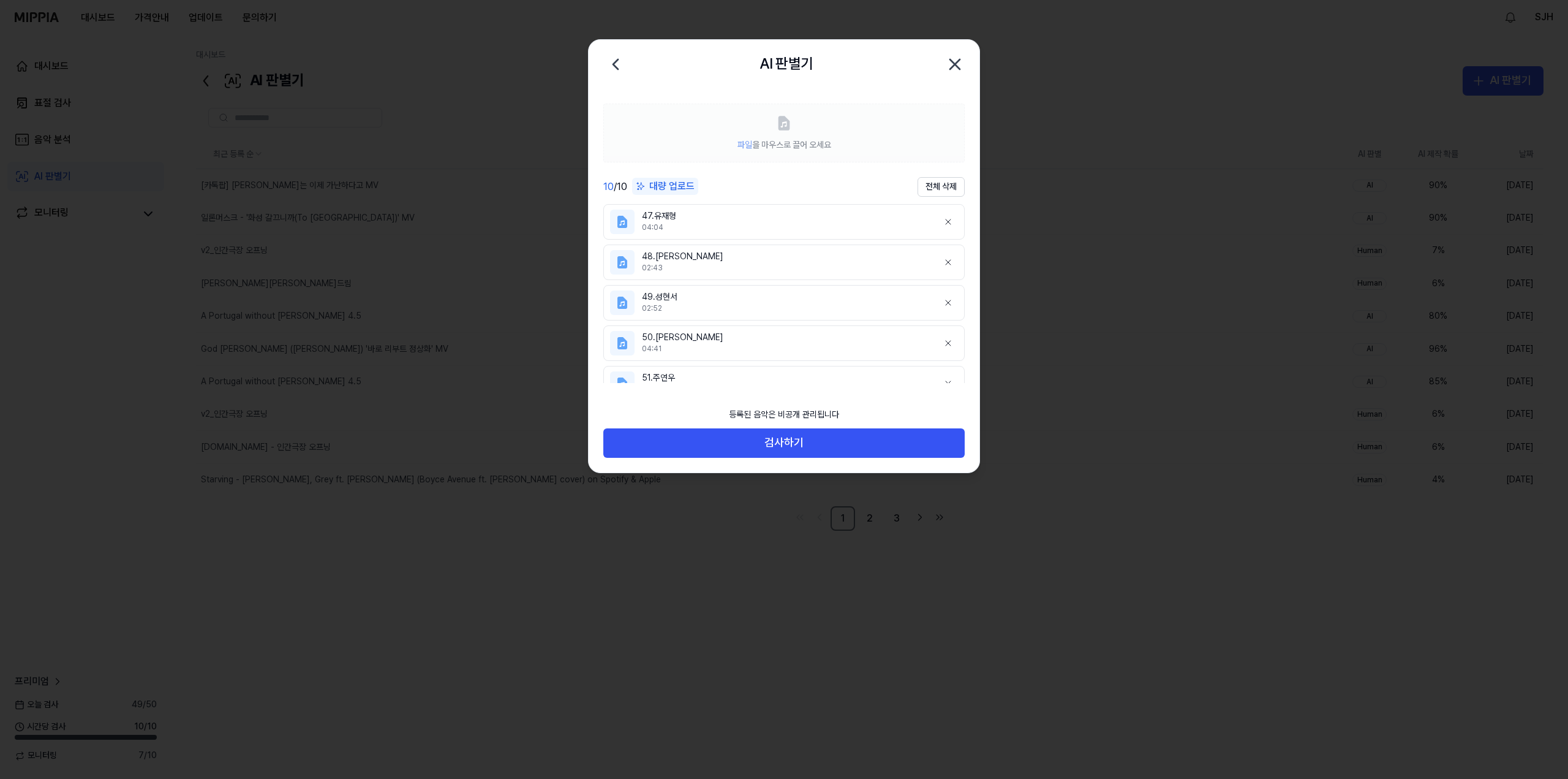
click at [955, 66] on icon "button" at bounding box center [954, 64] width 19 height 19
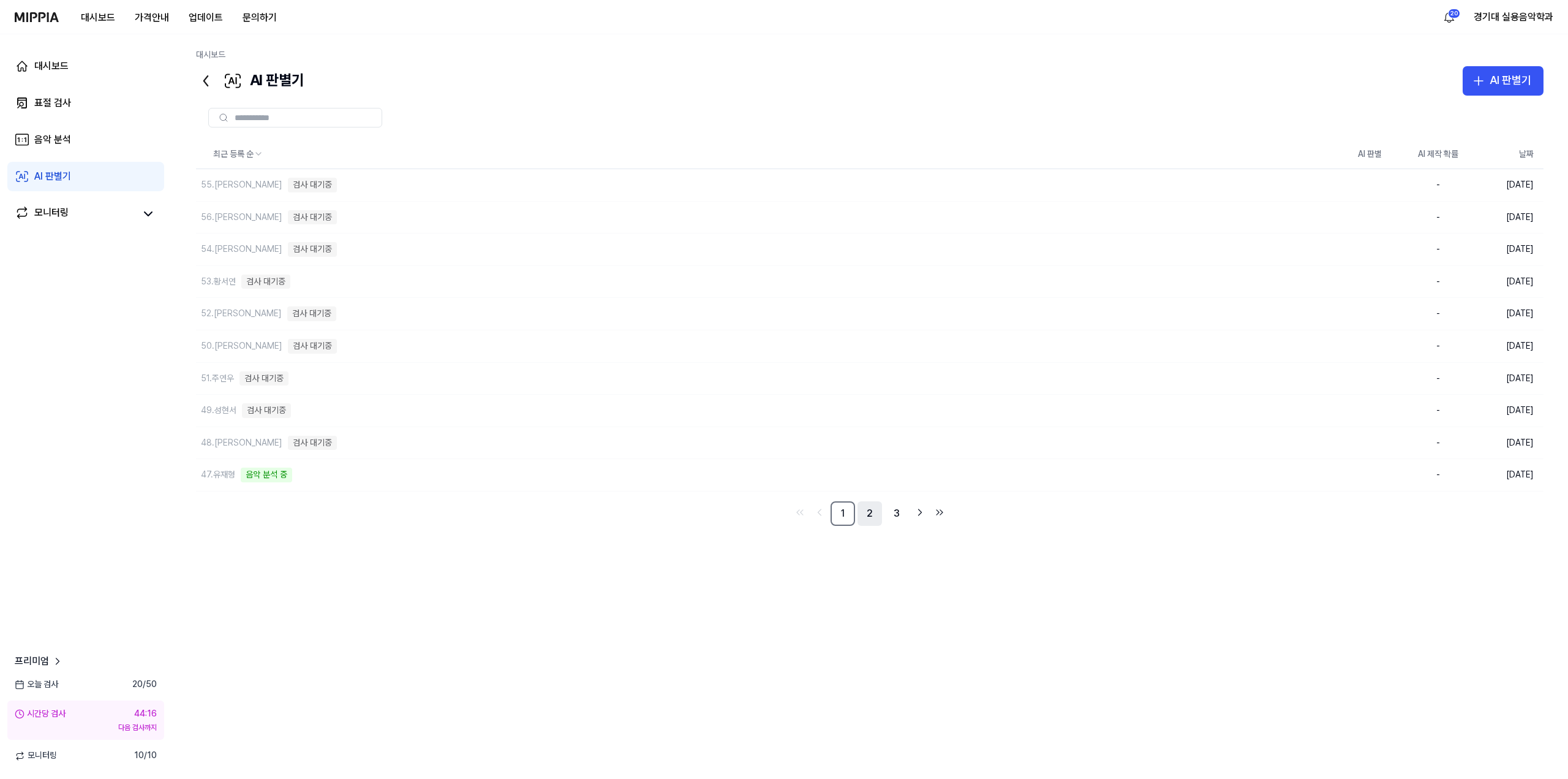
click at [779, 512] on link "2" at bounding box center [870, 513] width 24 height 24
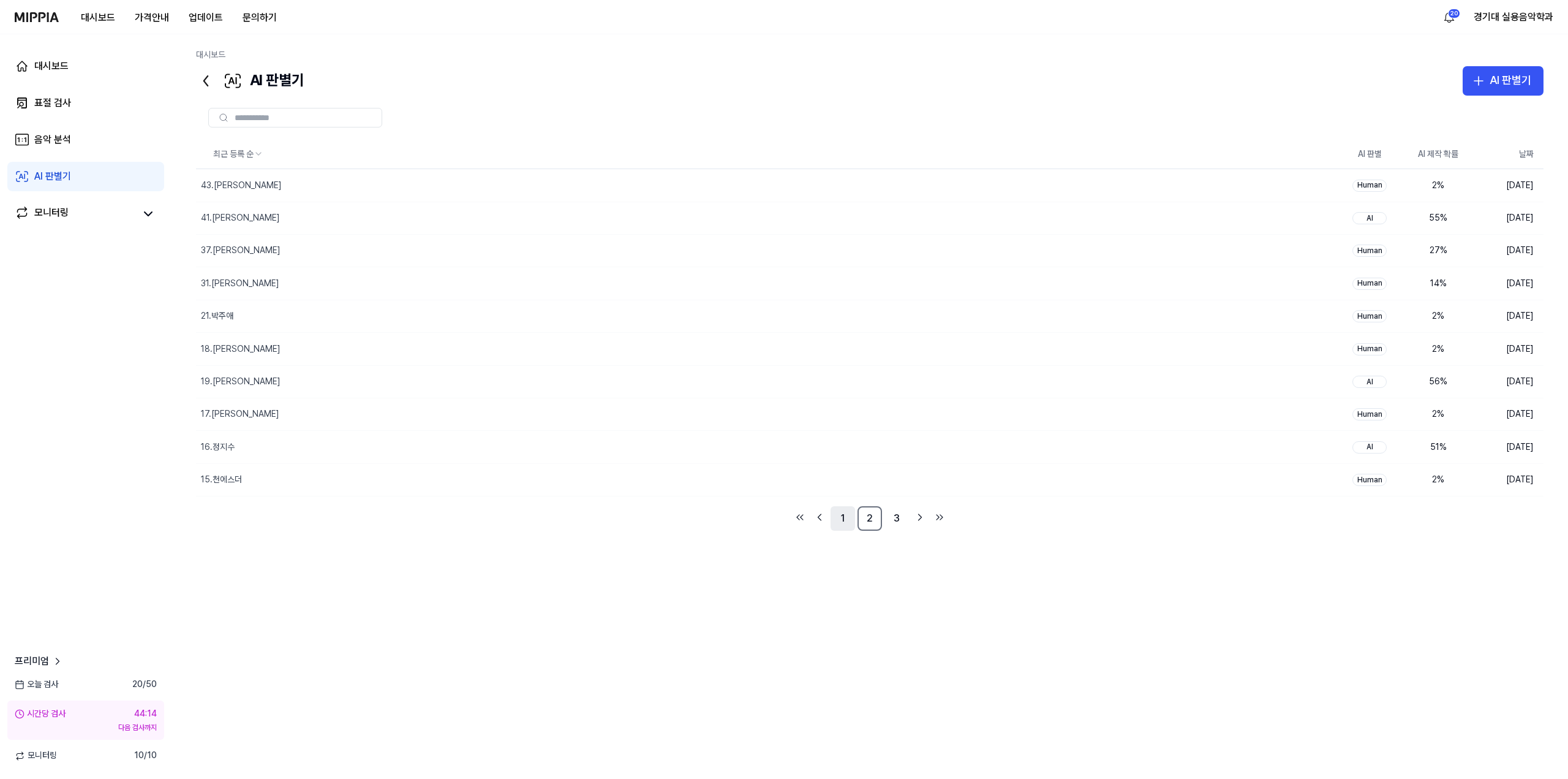
click at [779, 517] on link "1" at bounding box center [843, 518] width 24 height 24
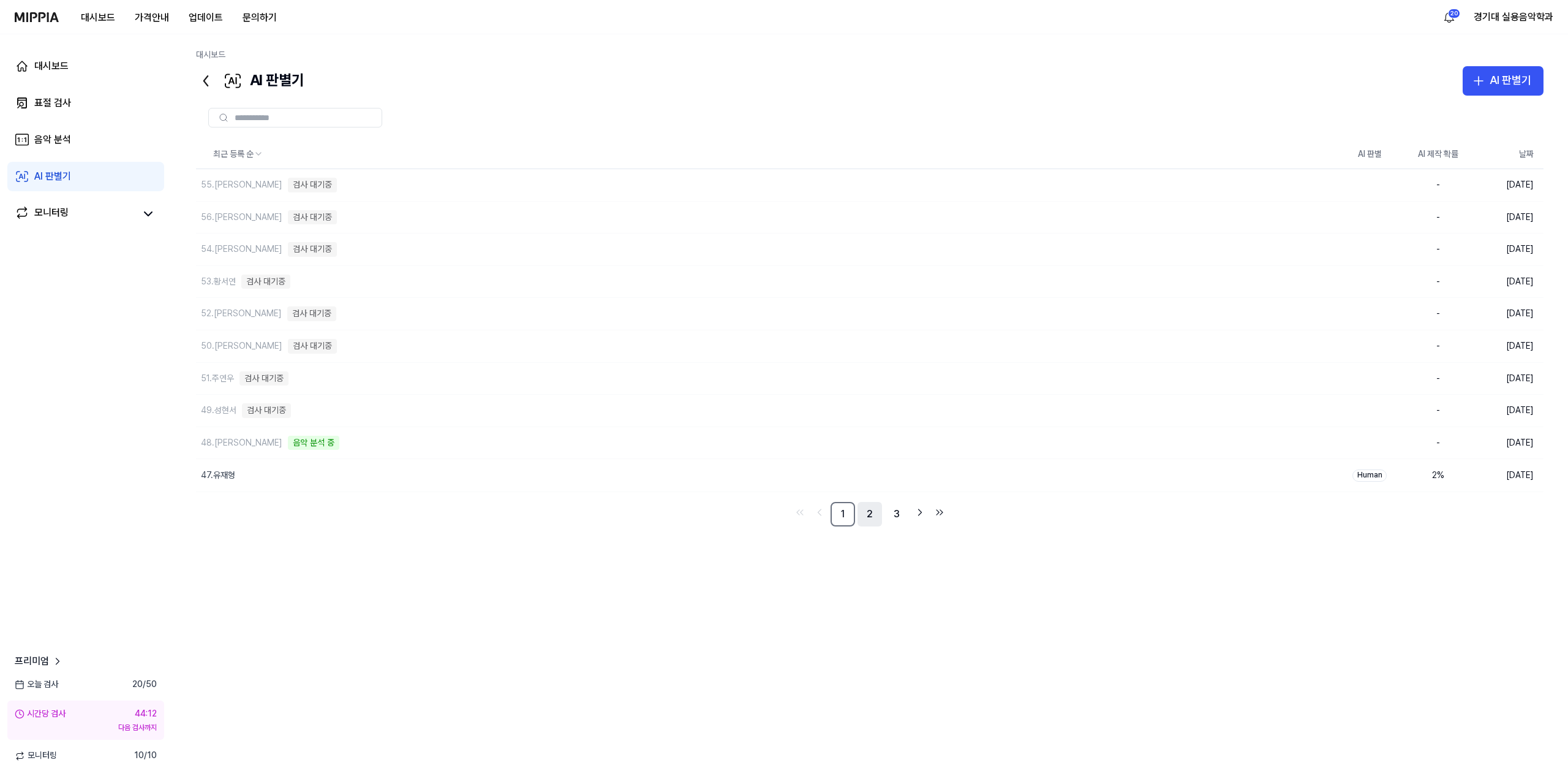
click at [779, 517] on link "2" at bounding box center [870, 514] width 24 height 24
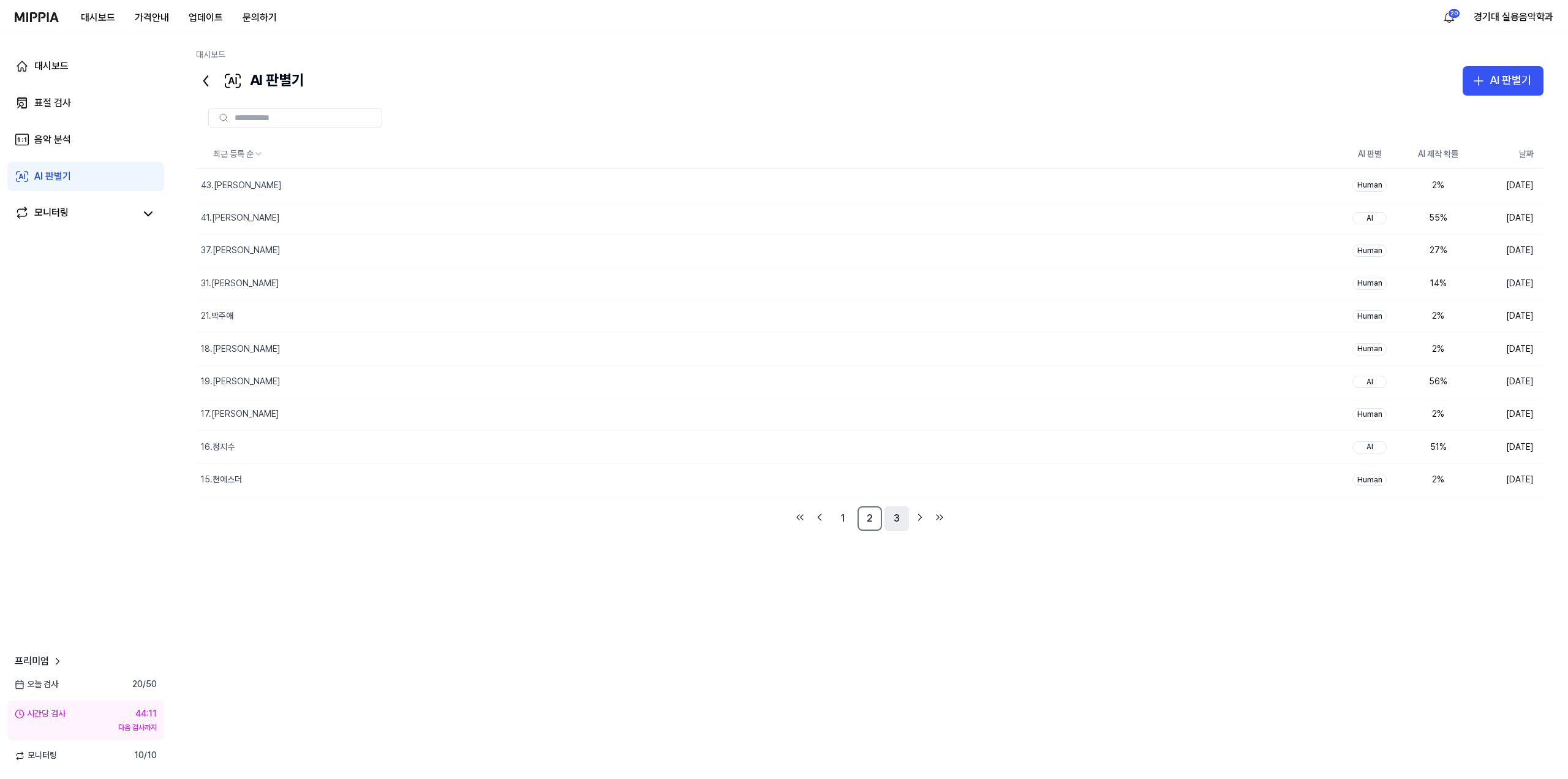
click at [779, 516] on link "3" at bounding box center [897, 518] width 24 height 24
click at [779, 516] on link "2" at bounding box center [870, 518] width 24 height 24
click at [779, 517] on link "3" at bounding box center [897, 518] width 24 height 24
click at [779, 519] on link "1" at bounding box center [843, 518] width 24 height 24
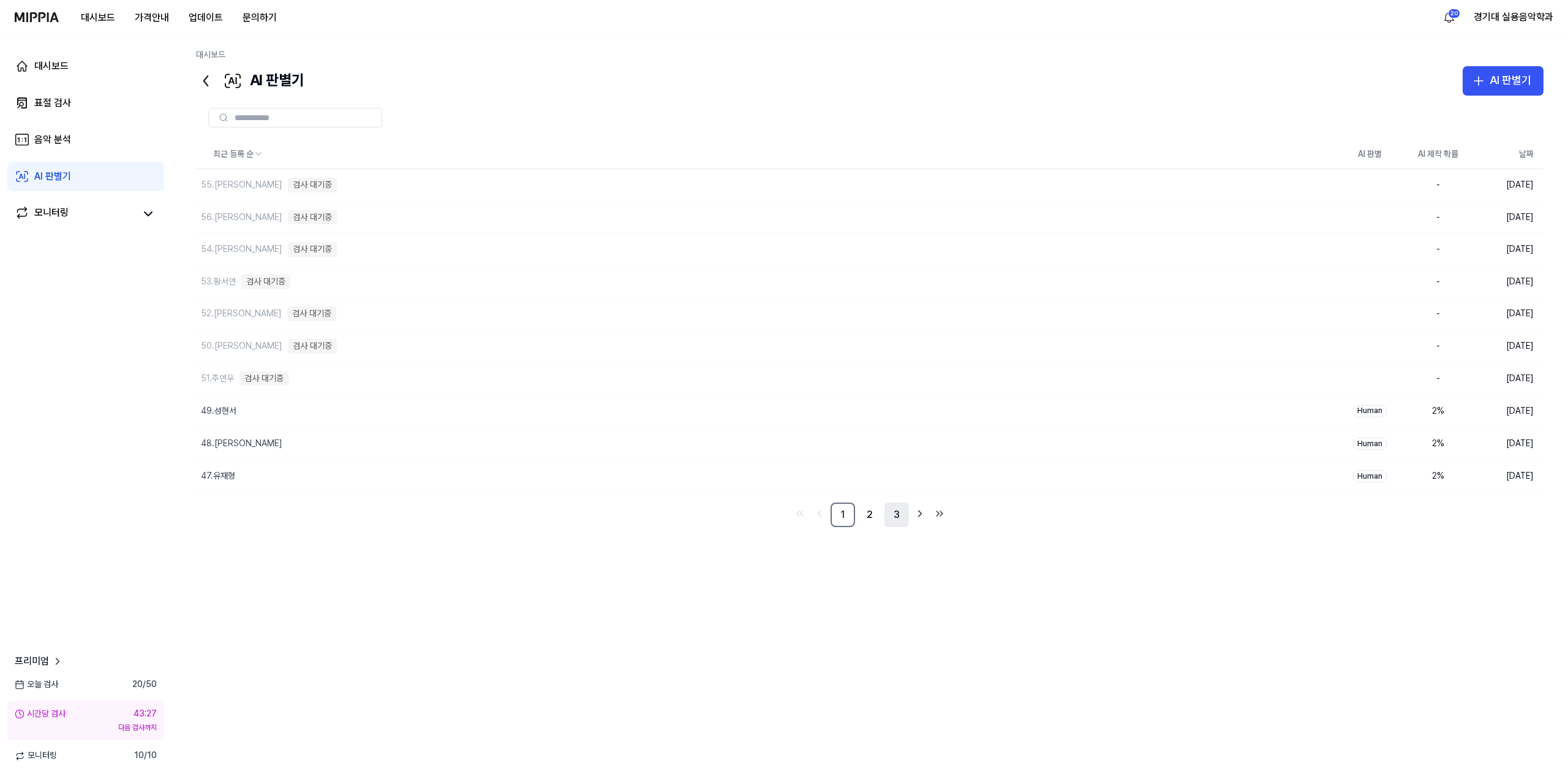
click at [779, 514] on link "3" at bounding box center [897, 514] width 24 height 24
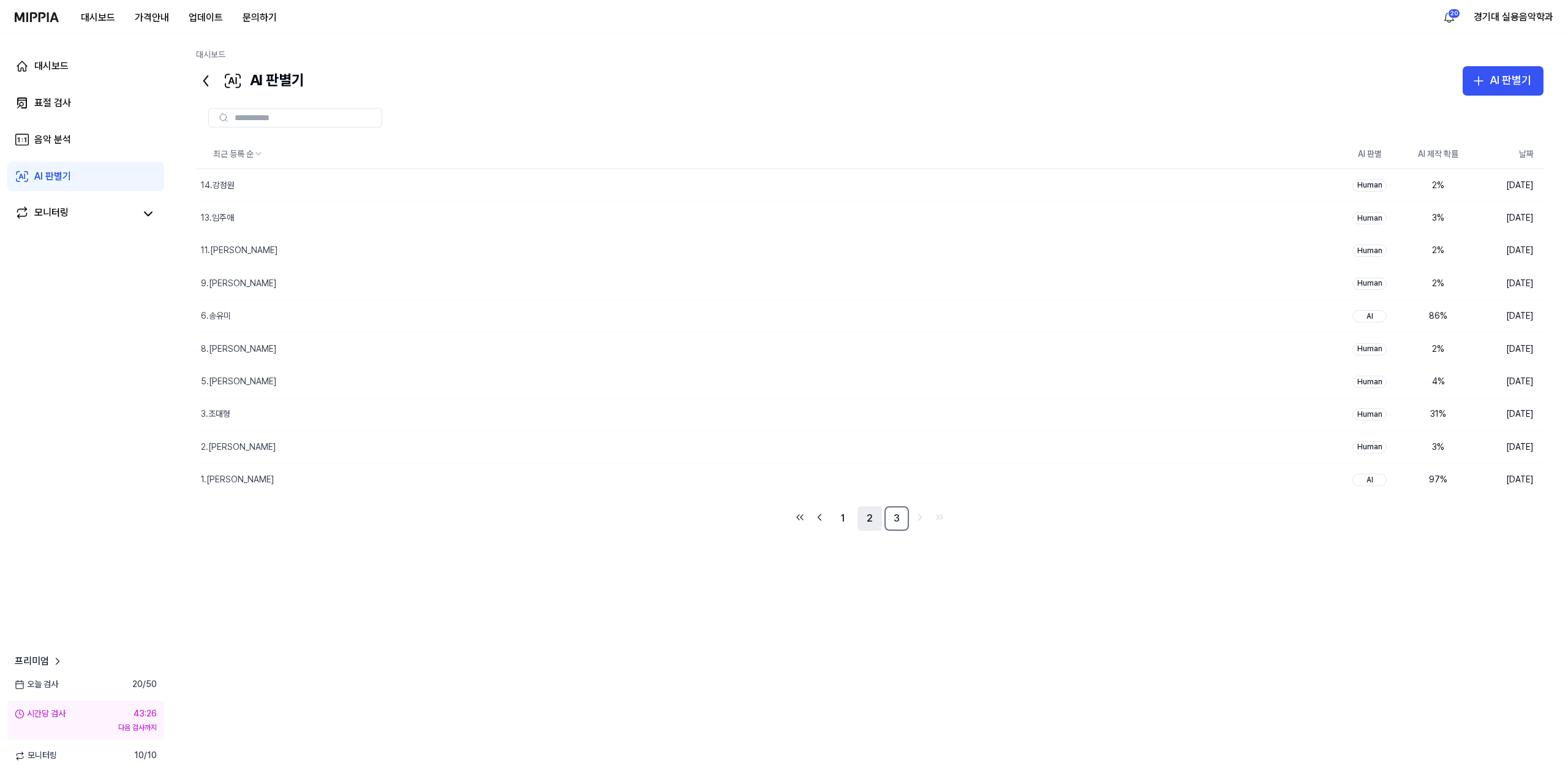
click at [779, 522] on link "2" at bounding box center [870, 518] width 24 height 24
click at [779, 522] on link "3" at bounding box center [897, 518] width 24 height 24
click at [779, 590] on div "최근 등록 순 AI 판별 AI 제작 확률 날짜 14.강정원 삭제 Human 2 % [DATE] 13.임주애 삭제 Human 3 % [DATE]…" at bounding box center [870, 393] width 1347 height 506
click at [873, 519] on link "2" at bounding box center [870, 518] width 24 height 24
click at [888, 517] on link "3" at bounding box center [897, 518] width 24 height 24
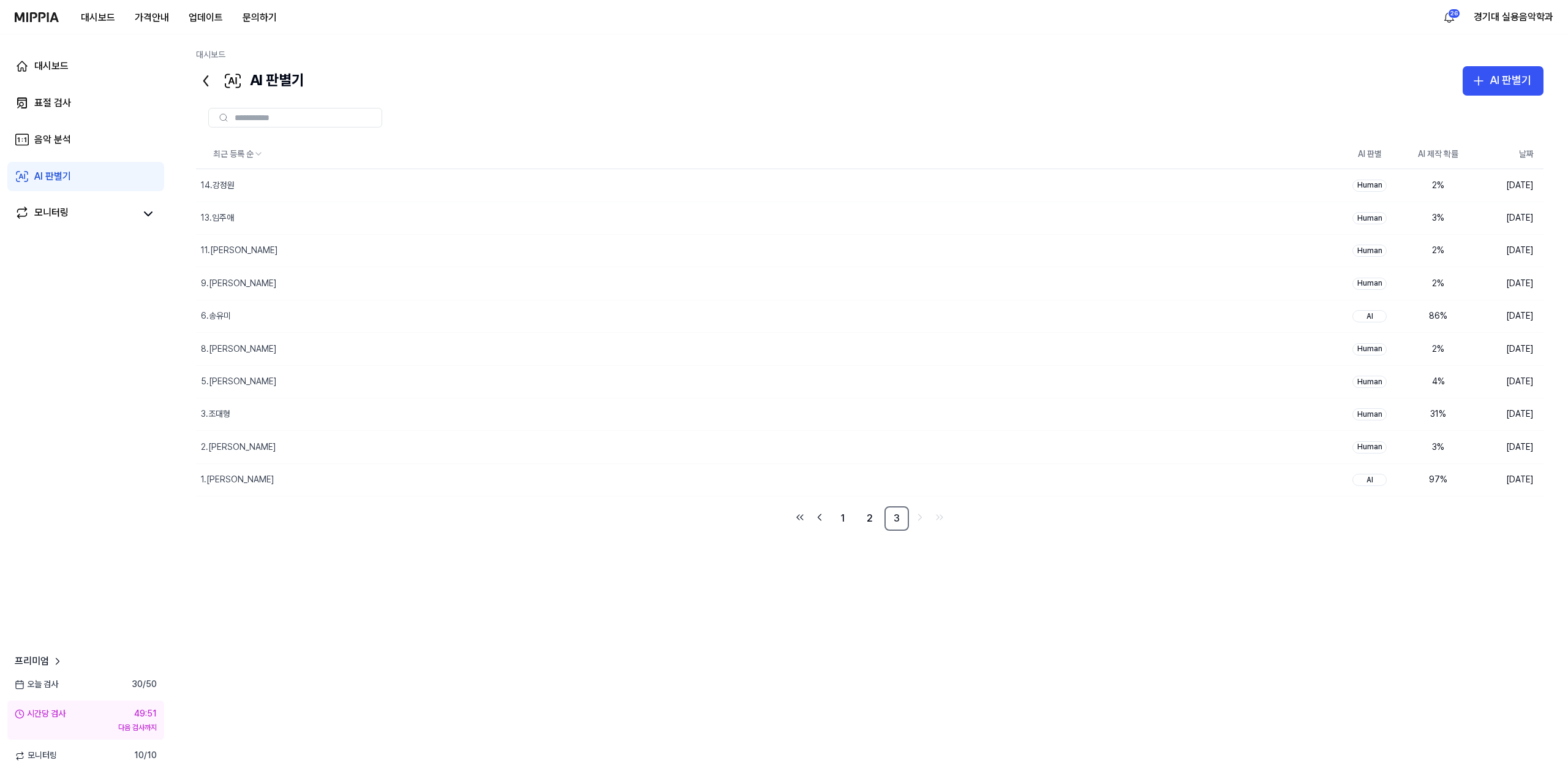
click at [665, 597] on div "최근 등록 순 AI 판별 AI 제작 확률 날짜 14.강정원 삭제 Human 2 % 2025.10.15. 13.임주애 삭제 Human 3 % 2…" at bounding box center [870, 393] width 1347 height 506
click at [858, 517] on link "2" at bounding box center [870, 518] width 24 height 24
click at [859, 576] on div "최근 등록 순 AI 판별 AI 제작 확률 날짜 43.최동혁 삭제 Human 2 % 2025.10.15. 41.유채은 삭제 AI 55 % 202…" at bounding box center [870, 393] width 1347 height 506
click at [893, 521] on link "3" at bounding box center [897, 518] width 24 height 24
click at [854, 518] on link "1" at bounding box center [843, 518] width 24 height 24
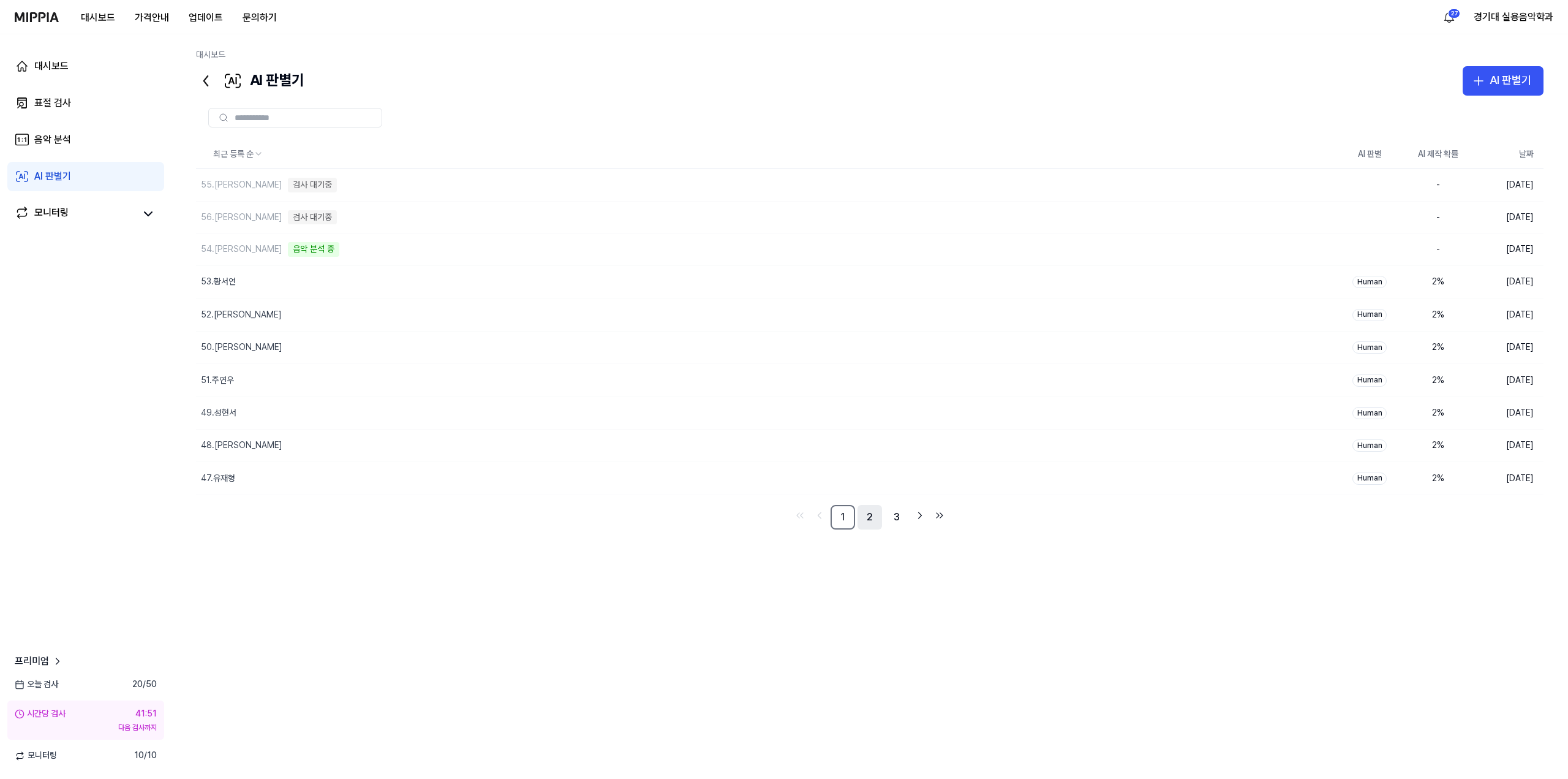
click at [868, 517] on link "2" at bounding box center [870, 517] width 24 height 24
click at [894, 519] on link "3" at bounding box center [897, 518] width 24 height 24
click at [876, 525] on link "2" at bounding box center [870, 518] width 24 height 24
click at [847, 522] on link "1" at bounding box center [843, 518] width 24 height 24
click at [870, 522] on link "2" at bounding box center [870, 517] width 24 height 24
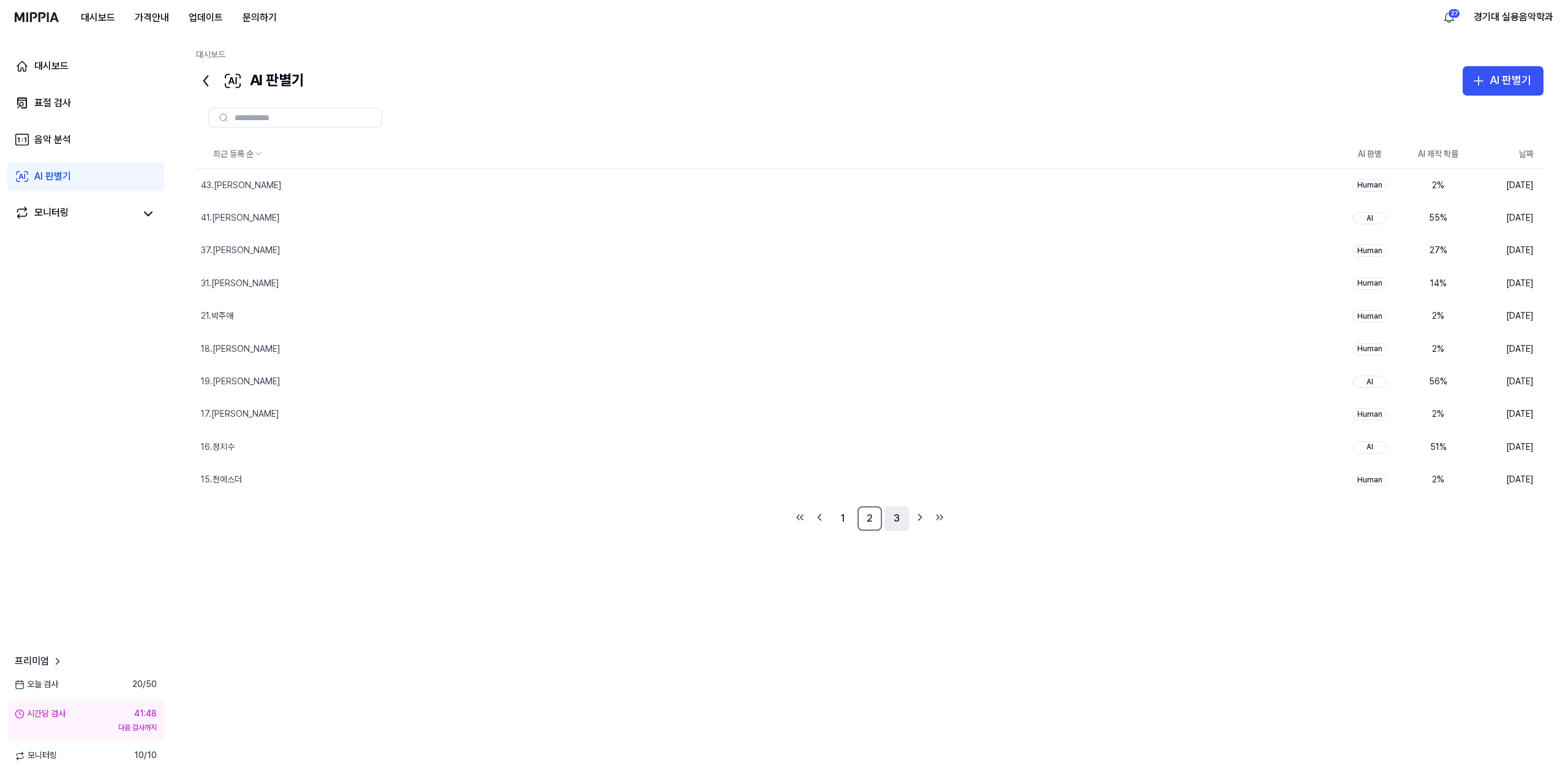
click at [891, 522] on link "3" at bounding box center [897, 518] width 24 height 24
click at [845, 604] on div "최근 등록 순 AI 판별 AI 제작 확률 날짜 14.강정원 삭제 Human 2 % 2025.10.15. 13.임주애 삭제 Human 3 % 2…" at bounding box center [870, 393] width 1347 height 506
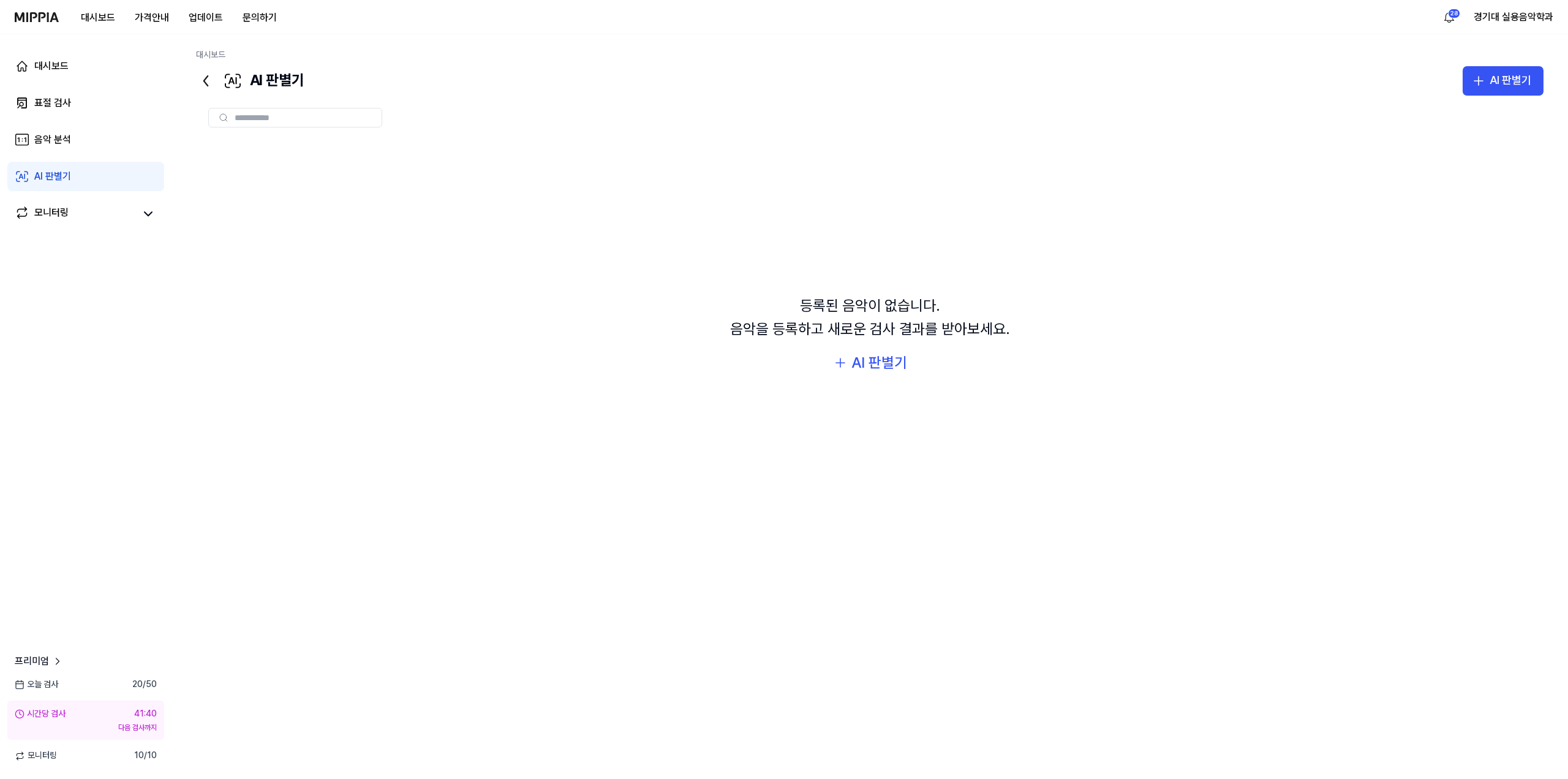
click at [90, 180] on link "AI 판별기" at bounding box center [86, 176] width 157 height 29
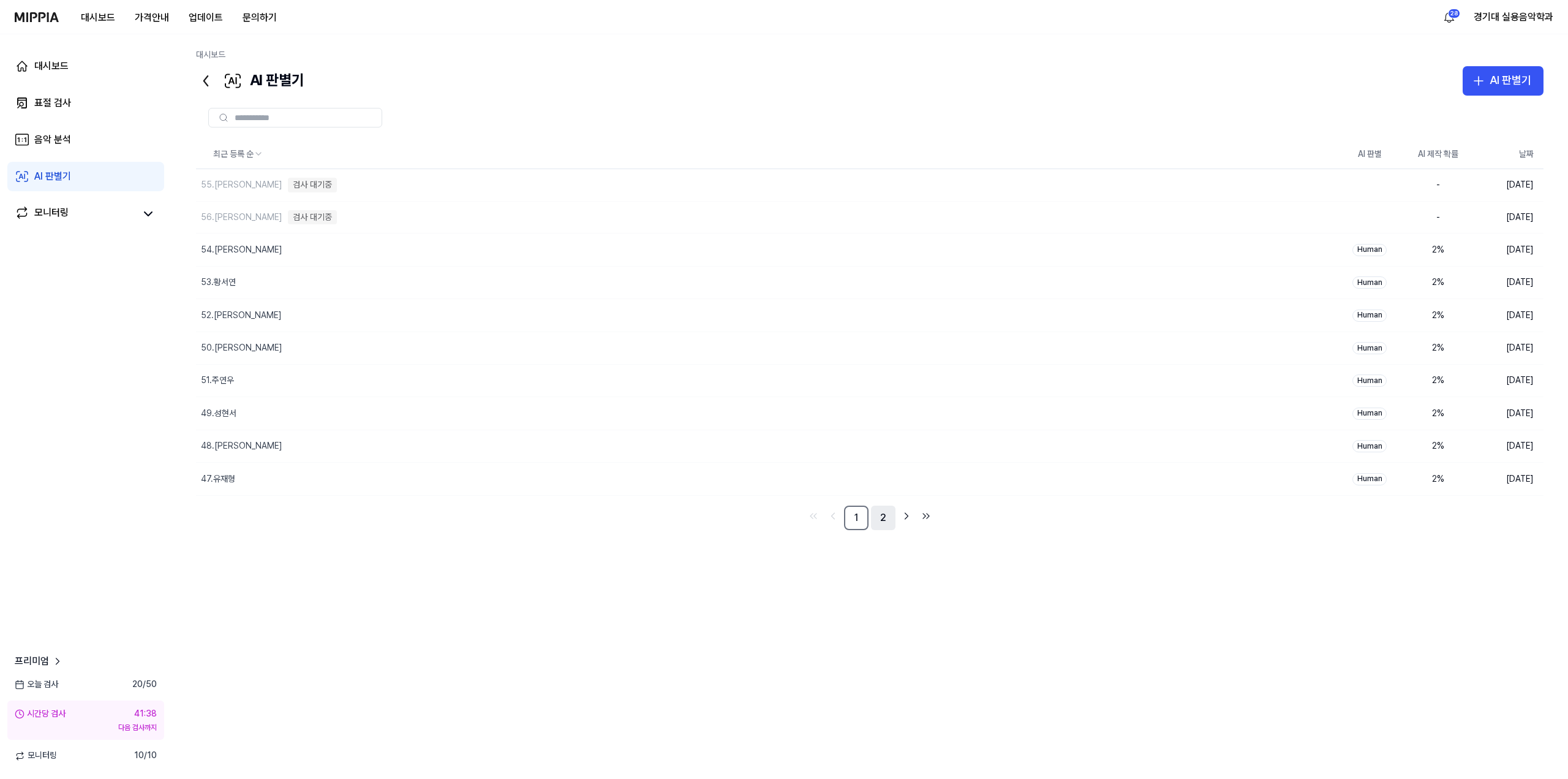
click at [883, 514] on link "2" at bounding box center [883, 517] width 24 height 24
click at [858, 521] on link "1" at bounding box center [856, 518] width 24 height 24
click at [888, 518] on link "2" at bounding box center [883, 517] width 24 height 24
click at [862, 519] on link "1" at bounding box center [856, 518] width 24 height 24
click at [878, 519] on link "2" at bounding box center [883, 517] width 24 height 24
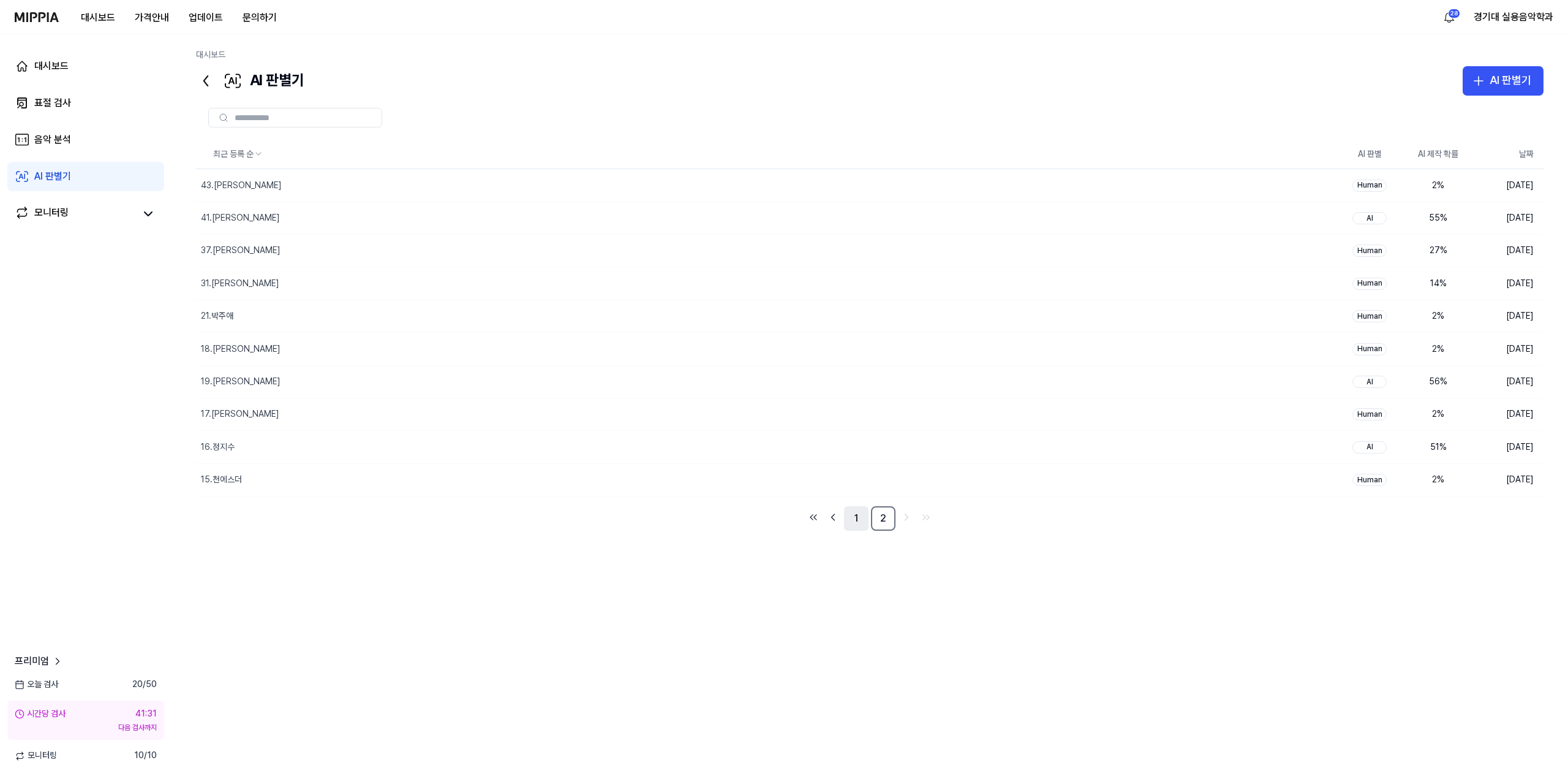
click at [855, 520] on link "1" at bounding box center [856, 518] width 24 height 24
click at [888, 524] on link "2" at bounding box center [883, 518] width 24 height 24
click at [863, 524] on link "1" at bounding box center [856, 518] width 24 height 24
click at [888, 521] on link "2" at bounding box center [883, 518] width 24 height 24
click at [996, 590] on div "최근 등록 순 AI 판별 AI 제작 확률 날짜 43.최동혁 삭제 Human 2 % 2025.10.15. 41.유채은 삭제 AI 55 % 202…" at bounding box center [870, 393] width 1347 height 506
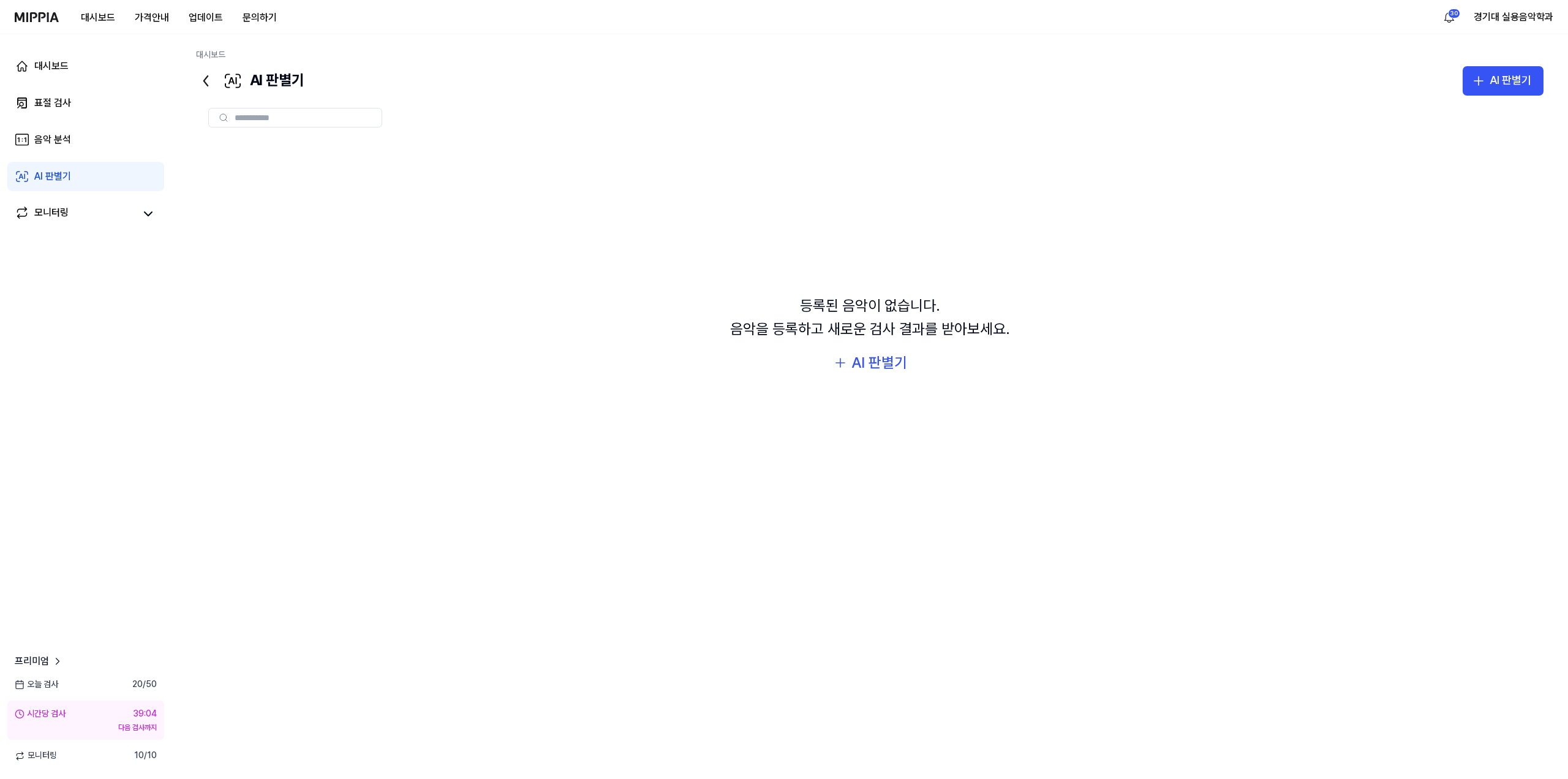
click at [735, 310] on div "등록된 음악이 없습니다. 음악을 등록하고 새로운 검사 결과를 받아보세요." at bounding box center [870, 317] width 280 height 47
click at [1452, 21] on html "대시보드 가격안내 업데이트 문의하기 30 경기대 실용음악학과 대시보드 표절 검사 음악 분석 AI 판별기 모니터링 프리미엄 [DATE] 검사 2…" at bounding box center [784, 390] width 1568 height 779
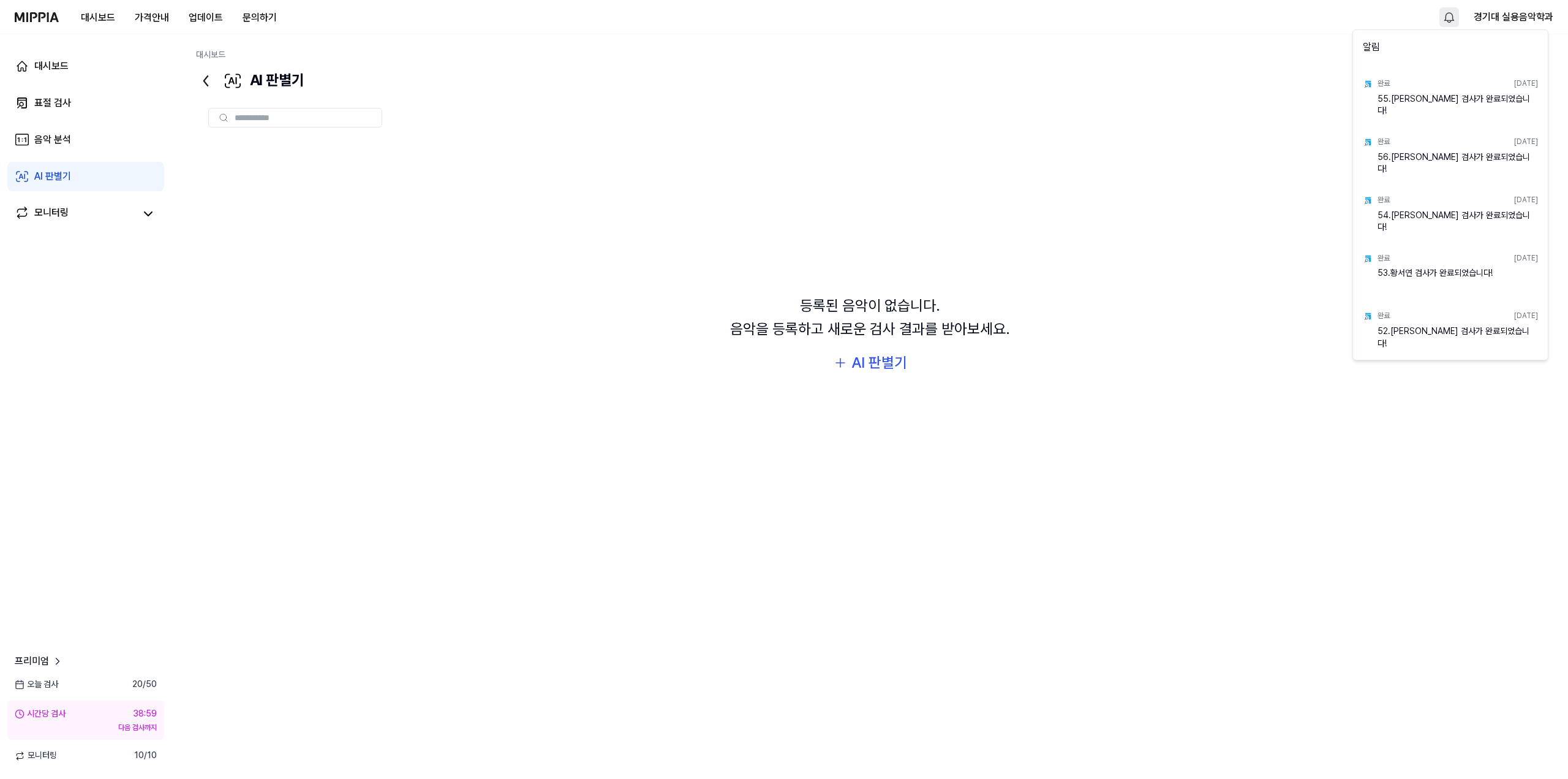
click at [1451, 16] on html "대시보드 가격안내 업데이트 문의하기 경기대 실용음악학과 대시보드 표절 검사 음악 분석 AI 판별기 모니터링 프리미엄 [DATE] 검사 20 /…" at bounding box center [784, 390] width 1568 height 779
click at [1441, 17] on html "대시보드 가격안내 업데이트 문의하기 경기대 실용음악학과 대시보드 표절 검사 음악 분석 AI 판별기 모니터링 프리미엄 [DATE] 검사 20 /…" at bounding box center [784, 390] width 1568 height 779
click at [1458, 22] on html "대시보드 가격안내 업데이트 문의하기 경기대 실용음악학과 대시보드 표절 검사 음악 분석 AI 판별기 모니터링 프리미엄 오늘 검사 20 / 50 …" at bounding box center [784, 390] width 1568 height 779
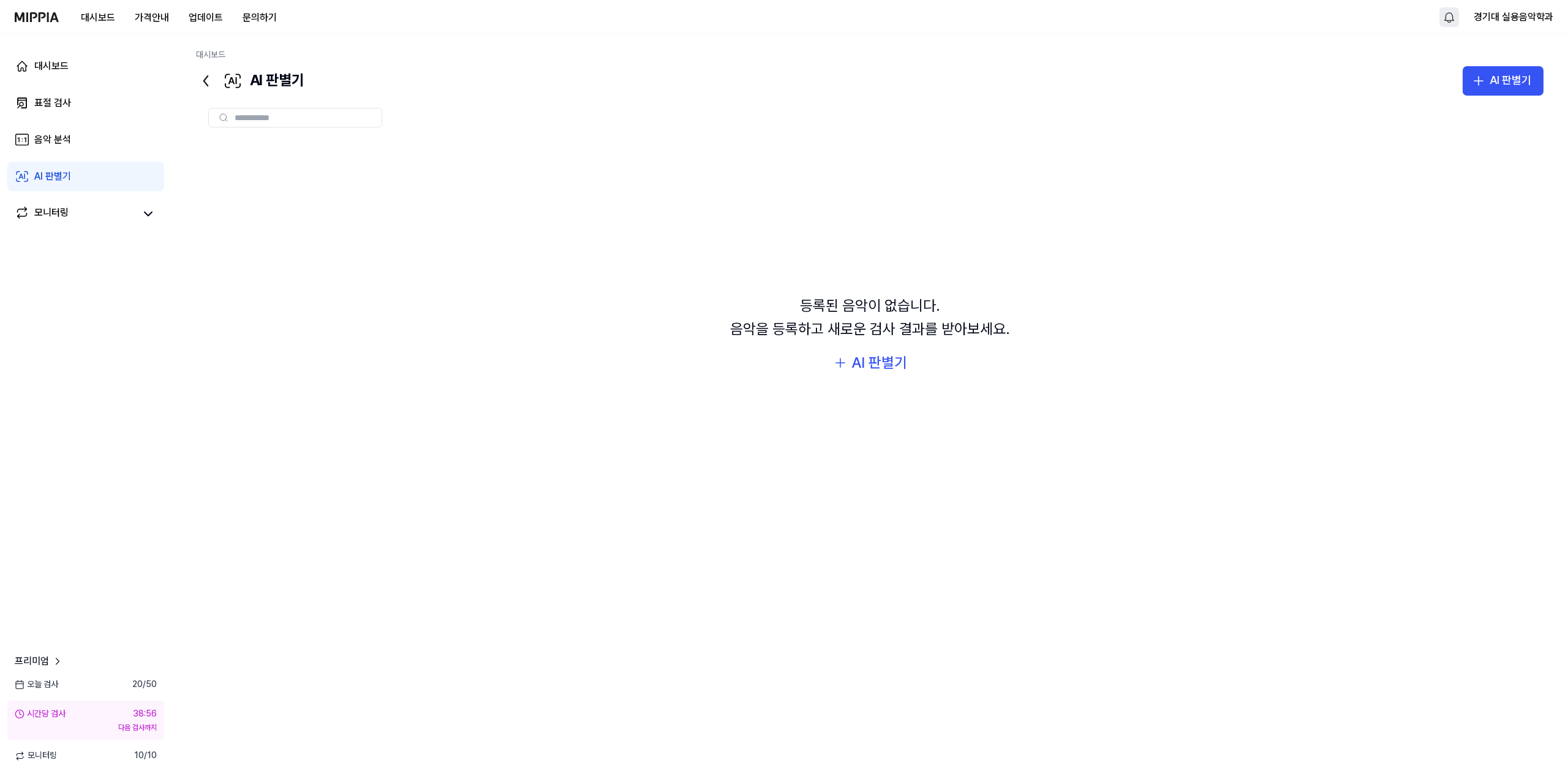
click at [1456, 19] on html "대시보드 가격안내 업데이트 문의하기 경기대 실용음악학과 대시보드 표절 검사 음악 분석 AI 판별기 모니터링 프리미엄 오늘 검사 20 / 50 …" at bounding box center [784, 390] width 1568 height 779
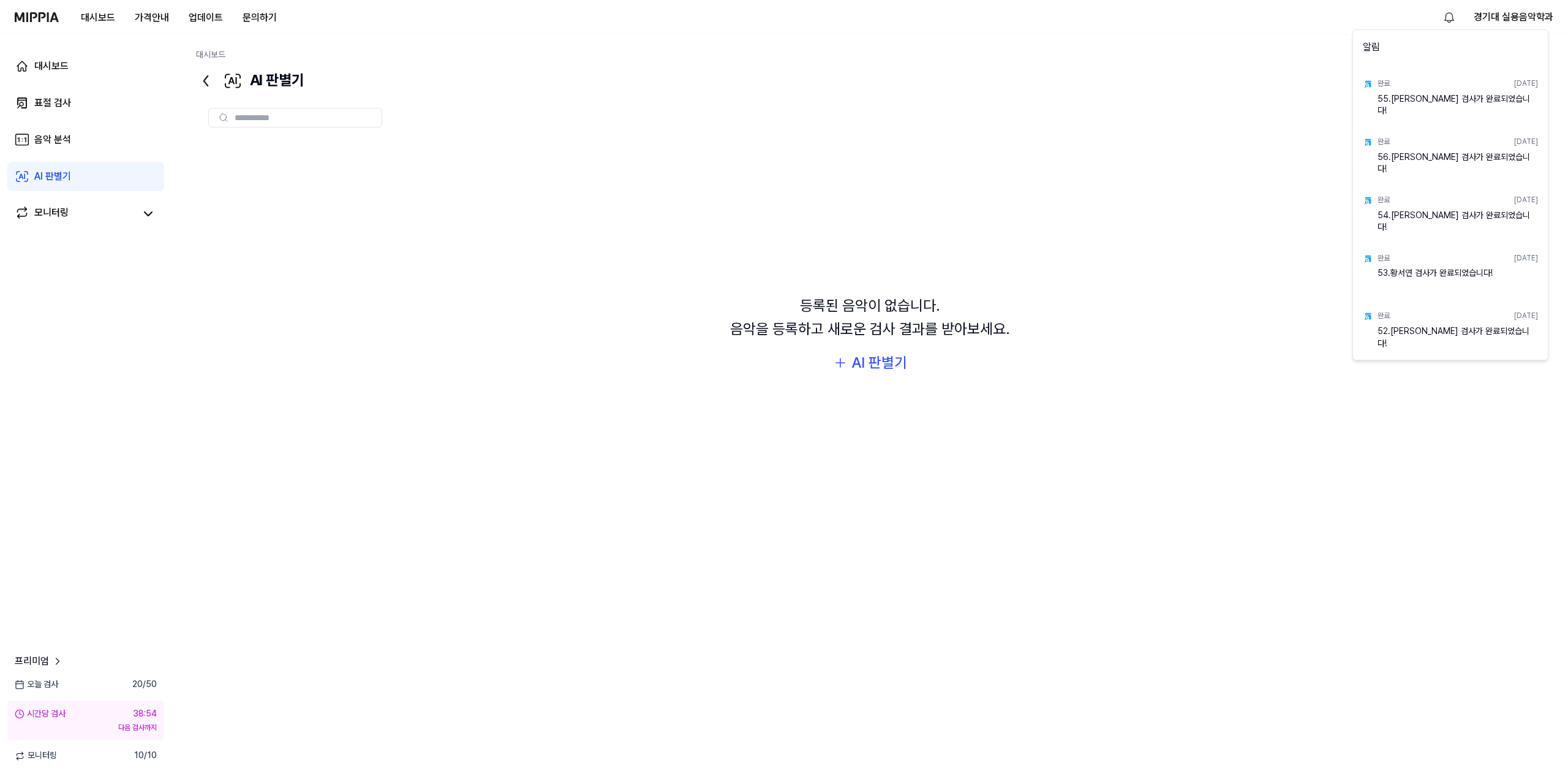
click at [1452, 16] on html "대시보드 가격안내 업데이트 문의하기 경기대 실용음악학과 대시보드 표절 검사 음악 분석 AI 판별기 모니터링 프리미엄 오늘 검사 20 / 50 …" at bounding box center [784, 390] width 1568 height 779
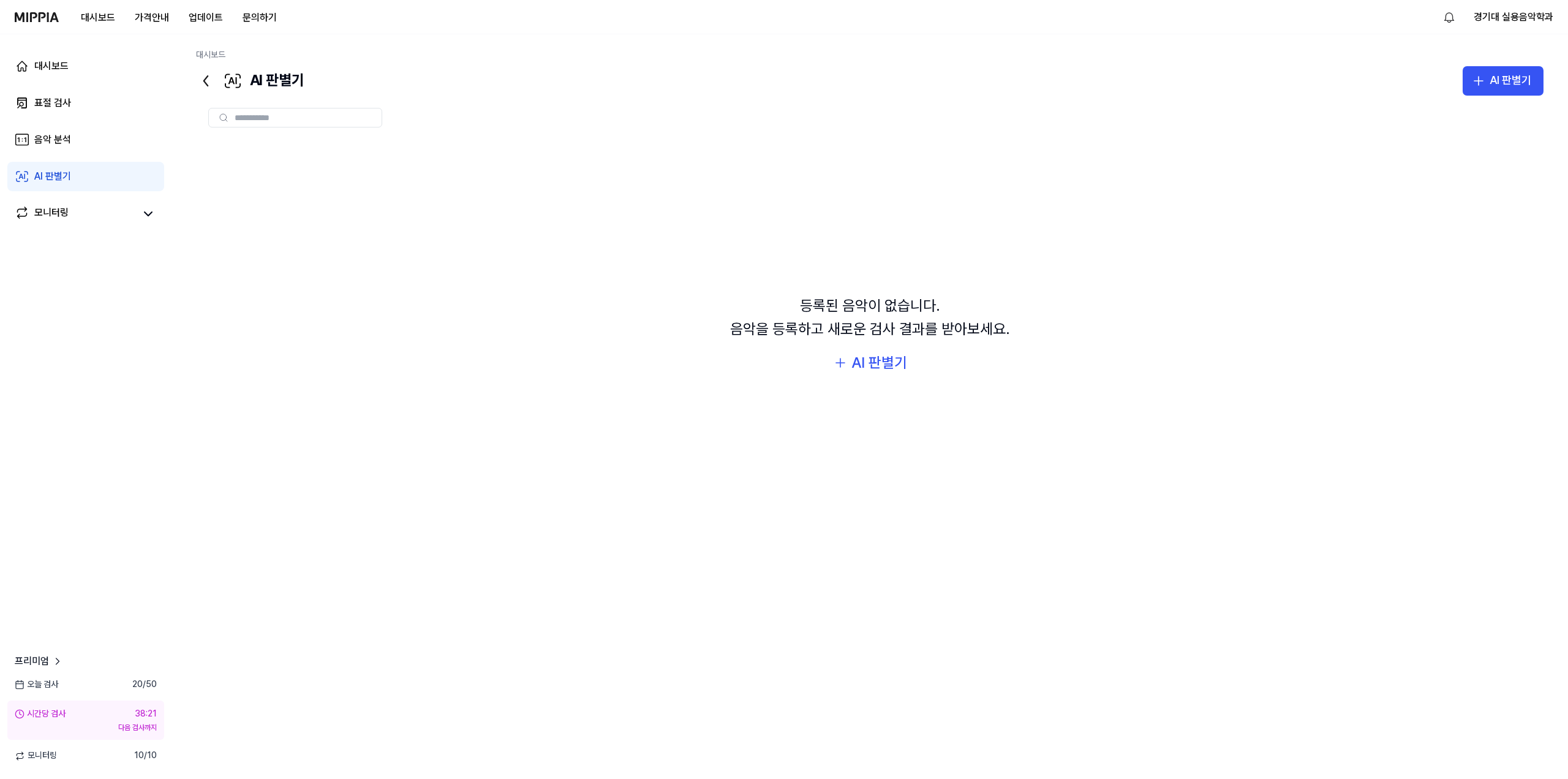
click at [1229, 119] on div at bounding box center [870, 117] width 1347 height 19
click at [1450, 19] on html "대시보드 가격안내 업데이트 문의하기 경기대 실용음악학과 대시보드 표절 검사 음악 분석 AI 판별기 모니터링 프리미엄 [DATE] 검사 20 /…" at bounding box center [784, 390] width 1568 height 779
